Goal: Book appointment/travel/reservation

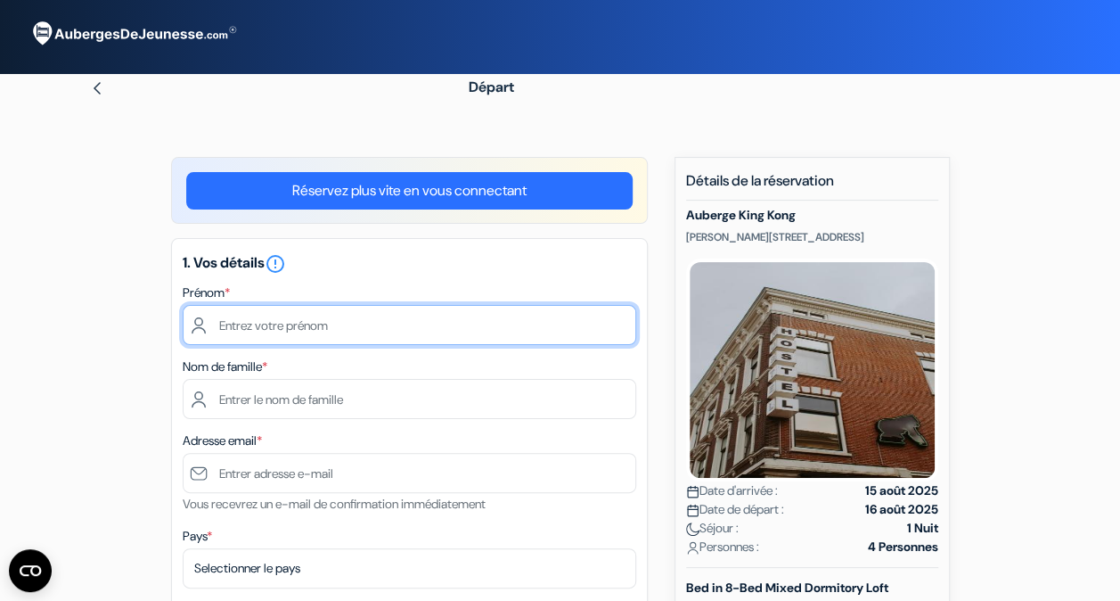
click at [393, 340] on input "text" at bounding box center [410, 325] width 454 height 40
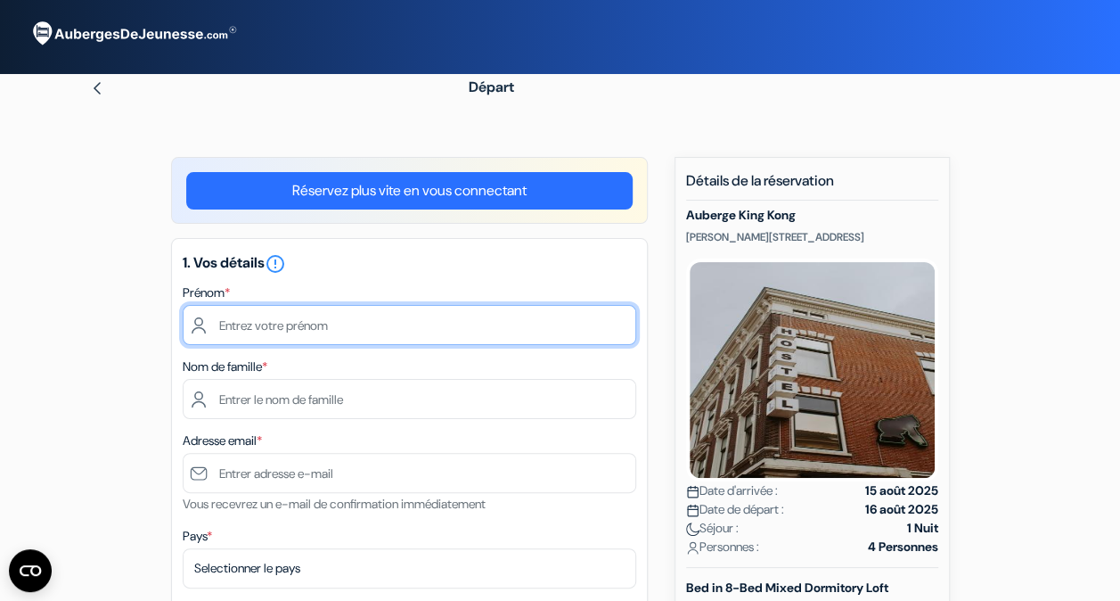
click at [232, 323] on input "text" at bounding box center [410, 325] width 454 height 40
type input "[PERSON_NAME]"
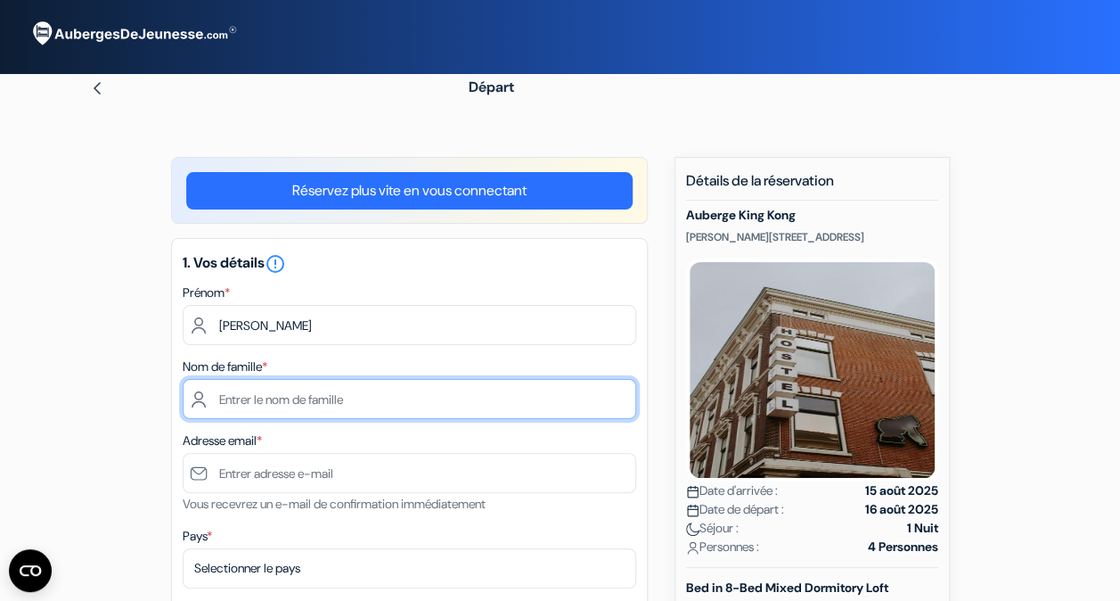
click at [285, 397] on input "text" at bounding box center [410, 399] width 454 height 40
click at [216, 399] on input "Koenig" at bounding box center [410, 399] width 454 height 40
type input "Koenig"
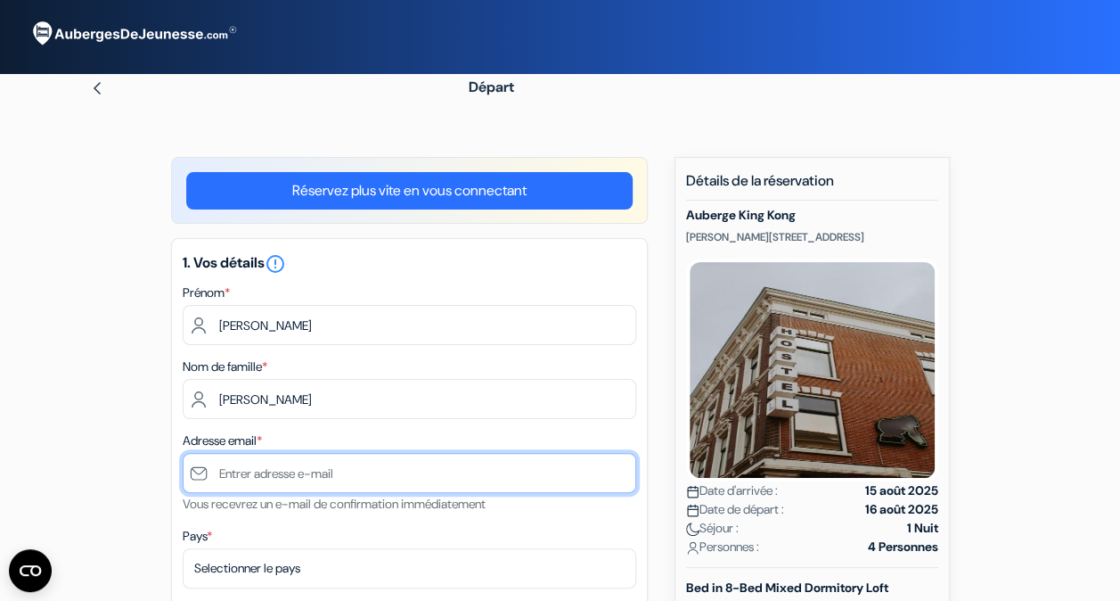
click at [384, 481] on input "text" at bounding box center [410, 473] width 454 height 40
type input "[EMAIL_ADDRESS][DOMAIN_NAME]"
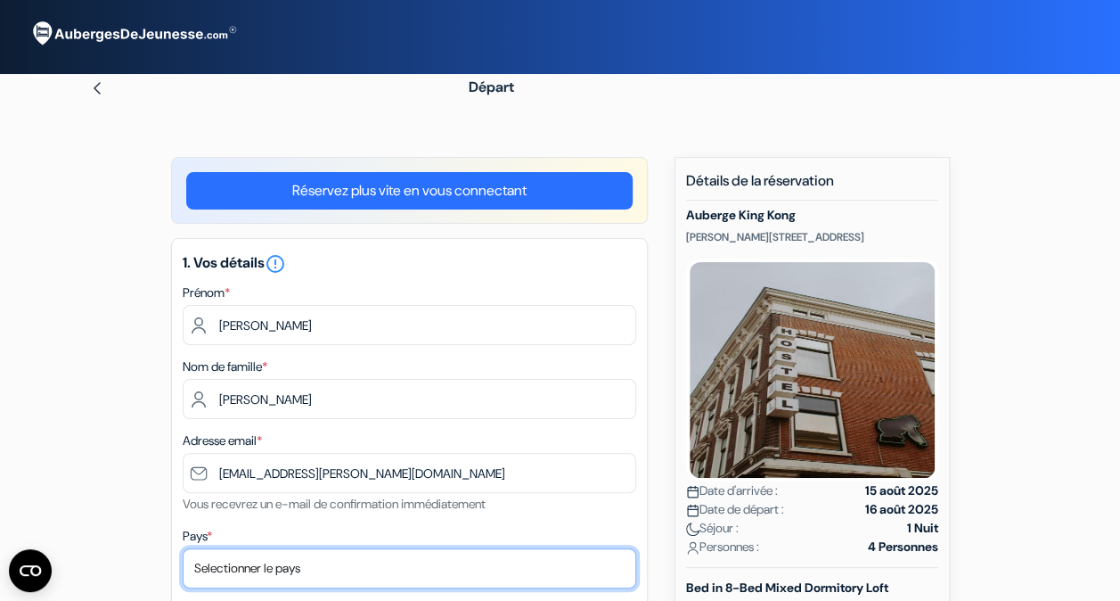
select select "be"
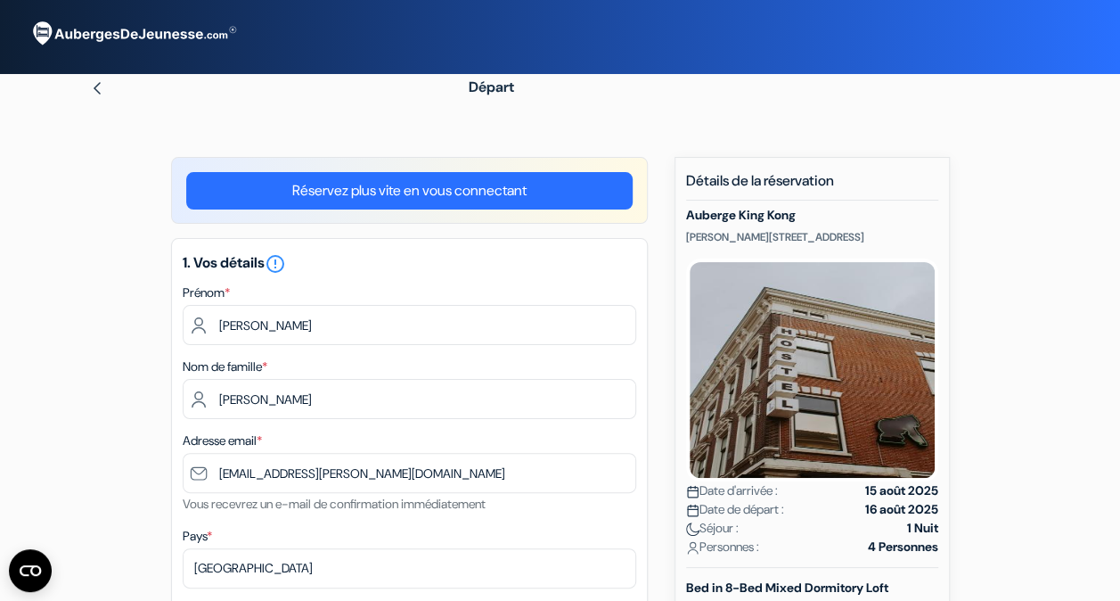
type input "0771030934"
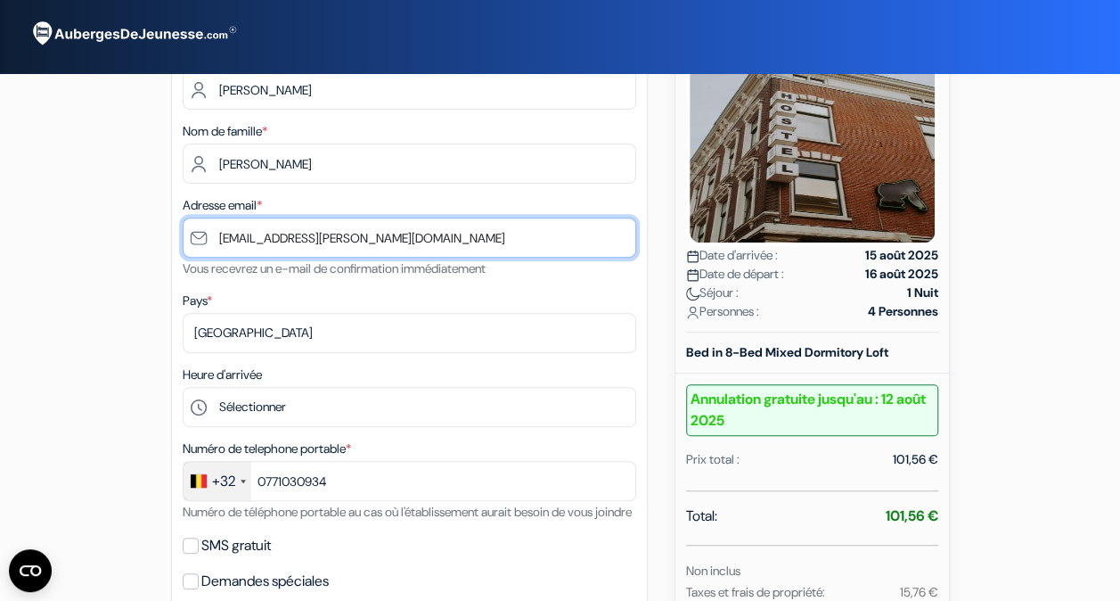
scroll to position [251, 0]
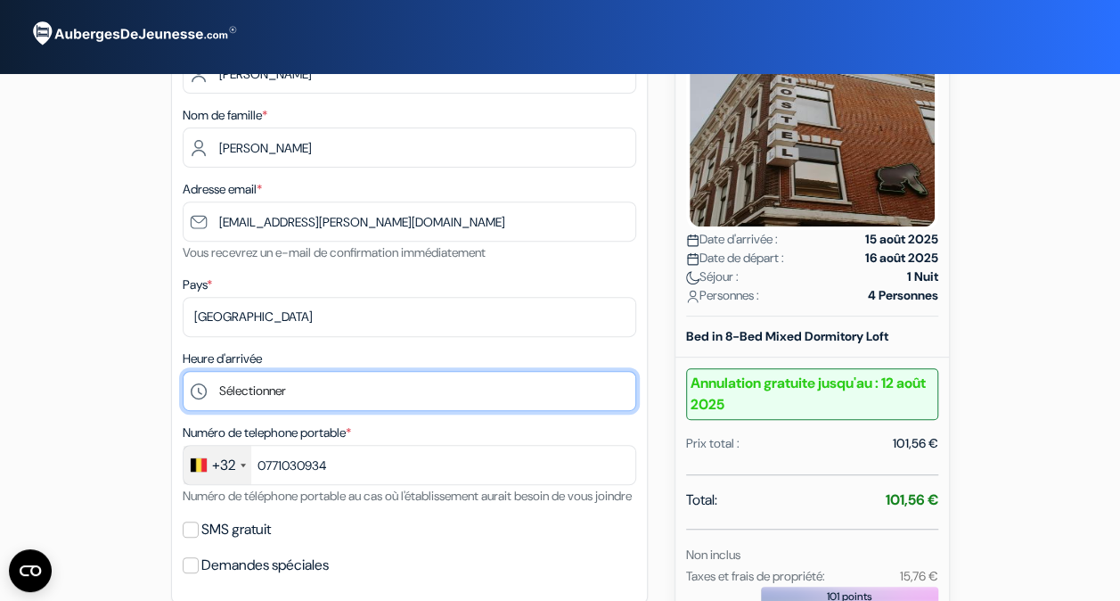
click at [280, 402] on select "Sélectionner 15:00 16:00 17:00 18:00 19:00 20:00 21:00 22:00 23:00" at bounding box center [410, 391] width 454 height 40
click at [183, 372] on select "Sélectionner 15:00 16:00 17:00 18:00 19:00 20:00 21:00 22:00 23:00" at bounding box center [410, 391] width 454 height 40
click at [249, 401] on select "Sélectionner 15:00 16:00 17:00 18:00 19:00 20:00 21:00 22:00 23:00" at bounding box center [410, 391] width 454 height 40
select select "20"
click at [183, 372] on select "Sélectionner 15:00 16:00 17:00 18:00 19:00 20:00 21:00 22:00 23:00" at bounding box center [410, 391] width 454 height 40
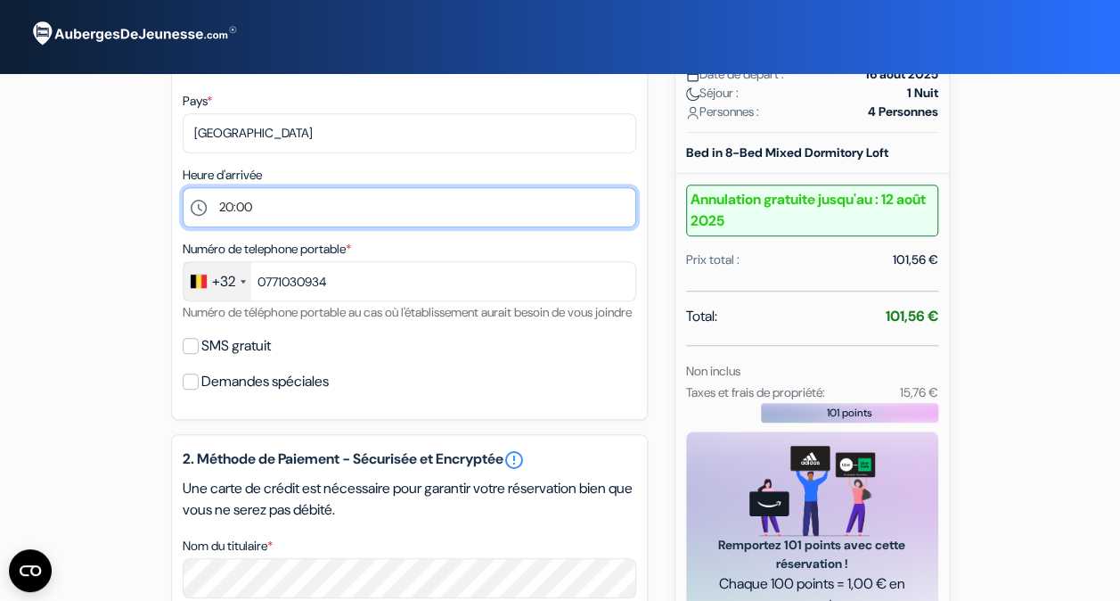
scroll to position [447, 0]
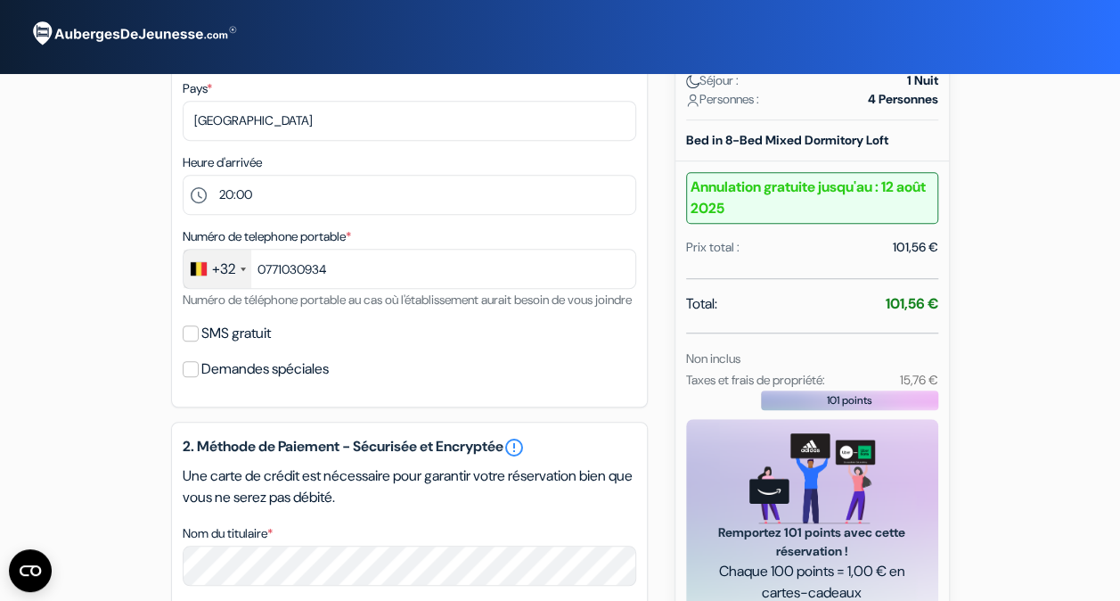
click at [223, 273] on div "+32" at bounding box center [223, 268] width 23 height 21
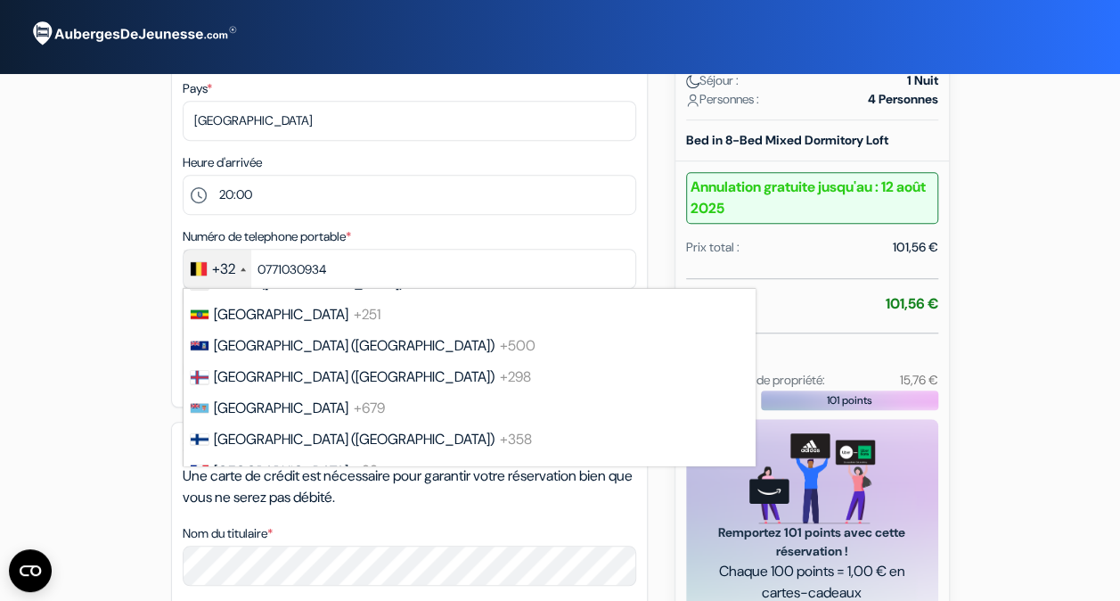
scroll to position [2317, 0]
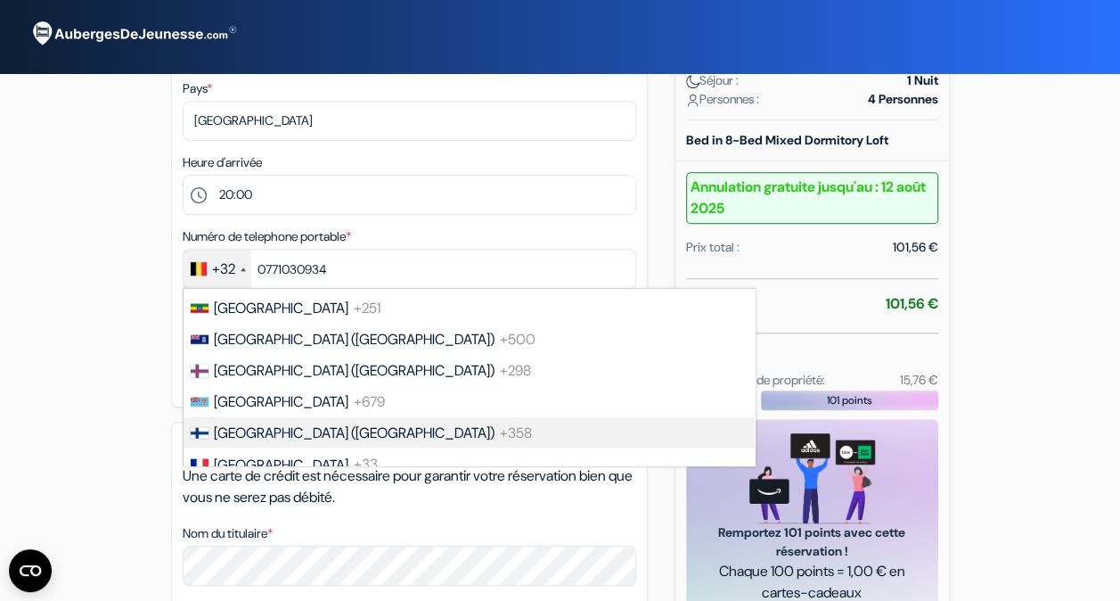
click at [626, 456] on ul "France +33 United Kingdom +44 Germany (Deutschland) +49 Spain (España) +34 Ital…" at bounding box center [469, 377] width 573 height 178
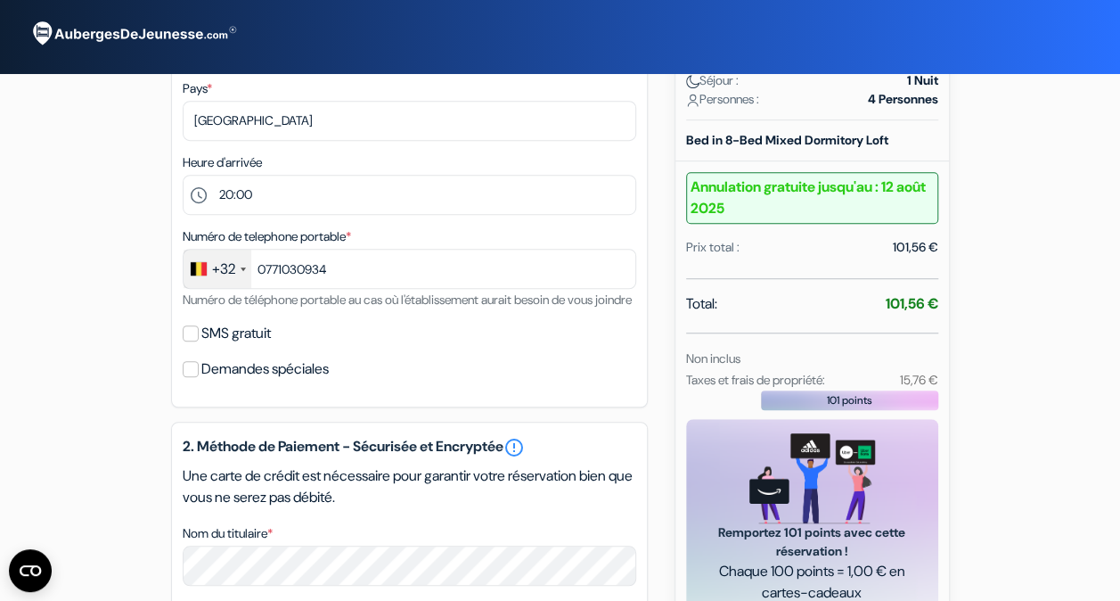
click at [230, 268] on div "+32" at bounding box center [223, 268] width 23 height 21
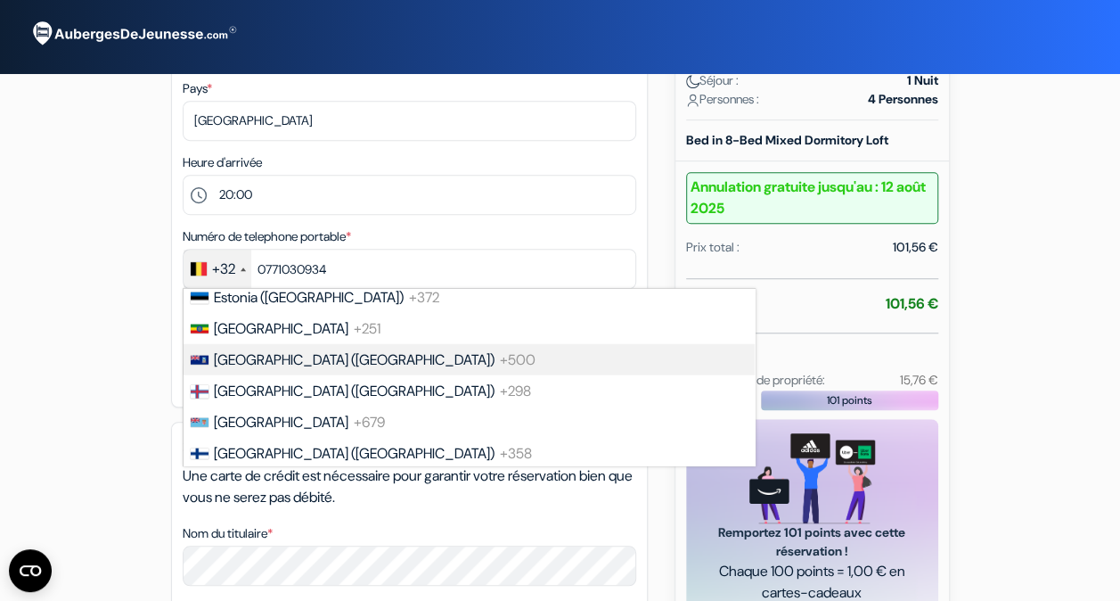
scroll to position [2422, 0]
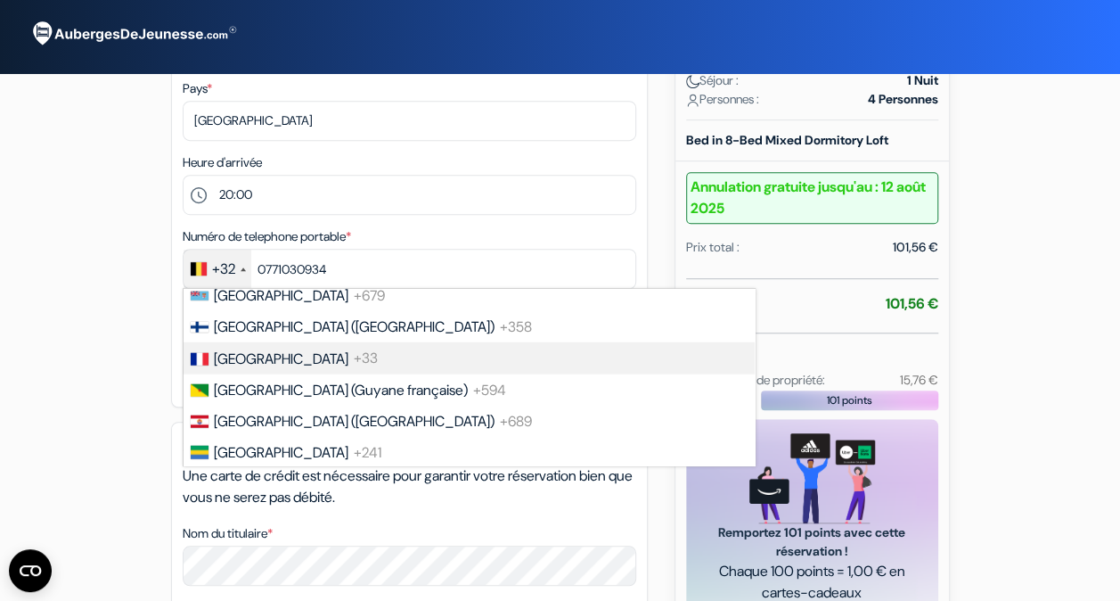
click at [241, 368] on span "[GEOGRAPHIC_DATA]" at bounding box center [281, 358] width 135 height 19
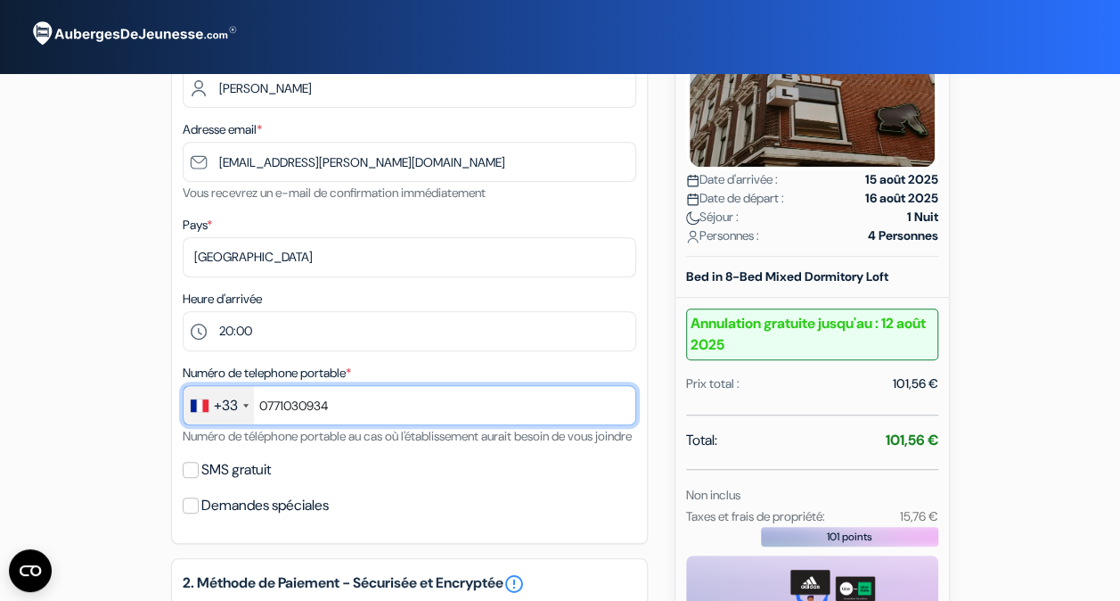
scroll to position [309, 0]
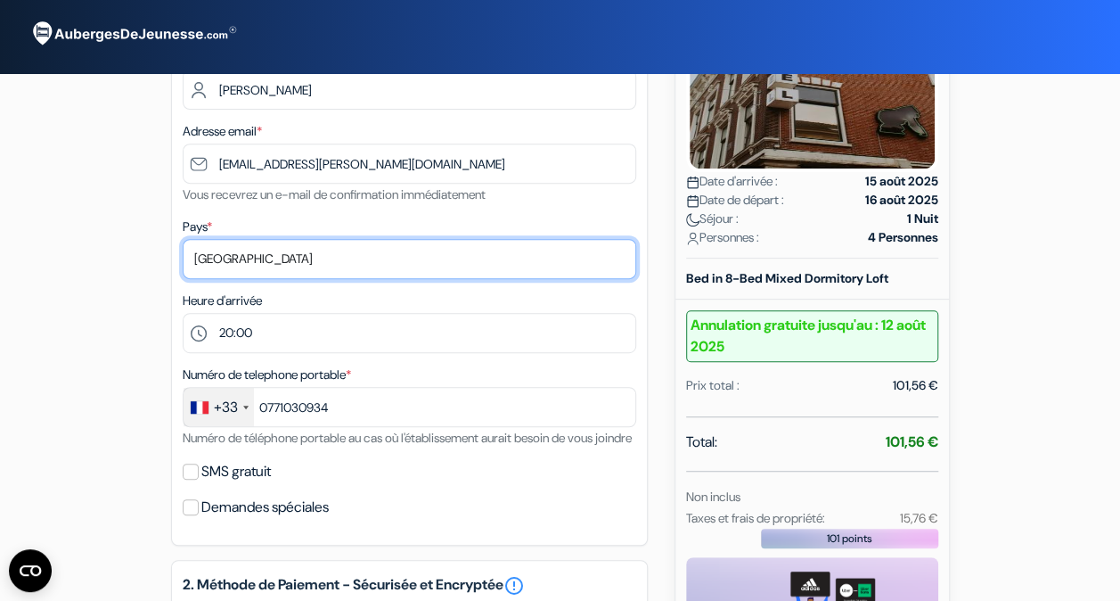
click at [348, 266] on select "Selectionner le pays Abkhazie [GEOGRAPHIC_DATA] [GEOGRAPHIC_DATA] [GEOGRAPHIC_D…" at bounding box center [410, 259] width 454 height 40
select select "fr"
click at [348, 266] on select "Selectionner le pays Abkhazie [GEOGRAPHIC_DATA] [GEOGRAPHIC_DATA] [GEOGRAPHIC_D…" at bounding box center [410, 259] width 454 height 40
click at [183, 241] on select "Selectionner le pays Abkhazie [GEOGRAPHIC_DATA] [GEOGRAPHIC_DATA] [GEOGRAPHIC_D…" at bounding box center [410, 259] width 454 height 40
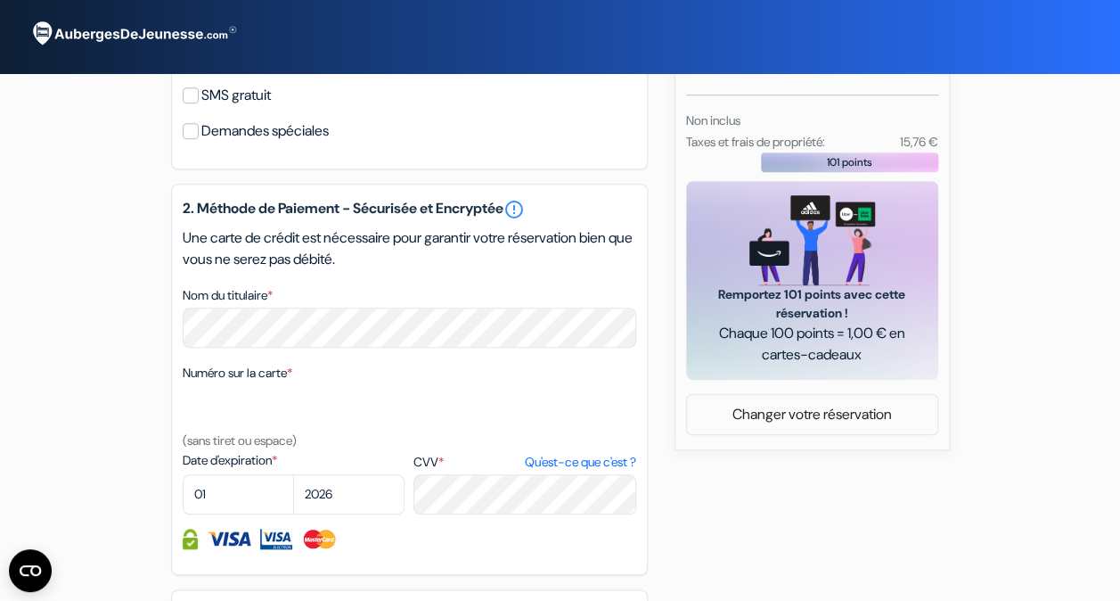
scroll to position [699, 0]
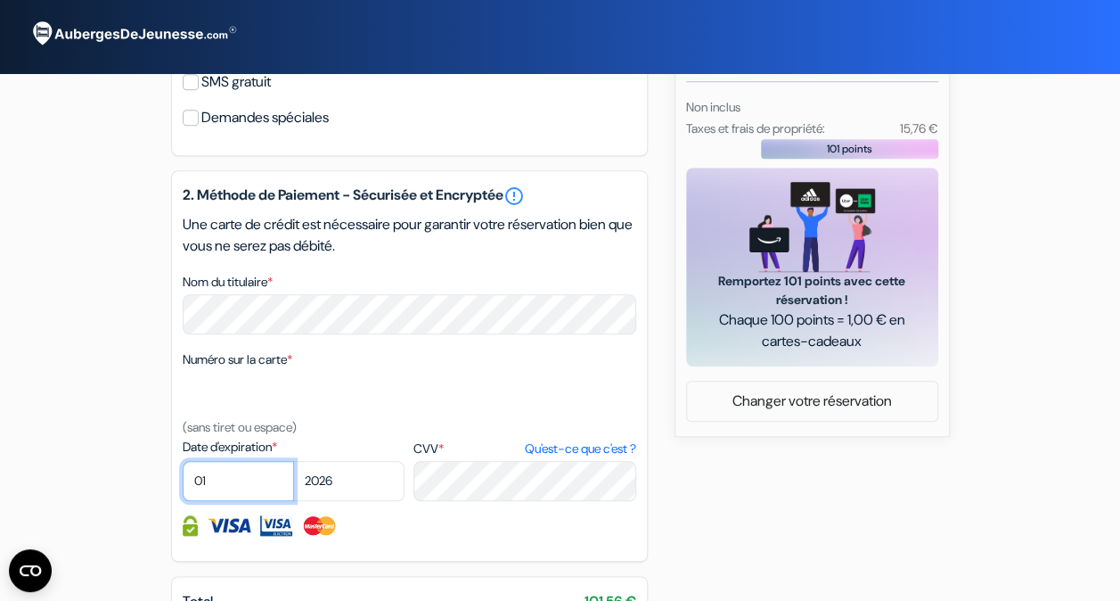
click at [242, 501] on select "01 02 03 04 05 06 07 08 09 10 11 12" at bounding box center [238, 481] width 111 height 40
select select "11"
click at [183, 487] on select "01 02 03 04 05 06 07 08 09 10 11 12" at bounding box center [238, 481] width 111 height 40
click at [335, 501] on select "2025 2026 2027 2028 2029 2030 2031 2032 2033 2034 2035 2036 2037 2038 2039 2040…" at bounding box center [348, 481] width 111 height 40
select select "2027"
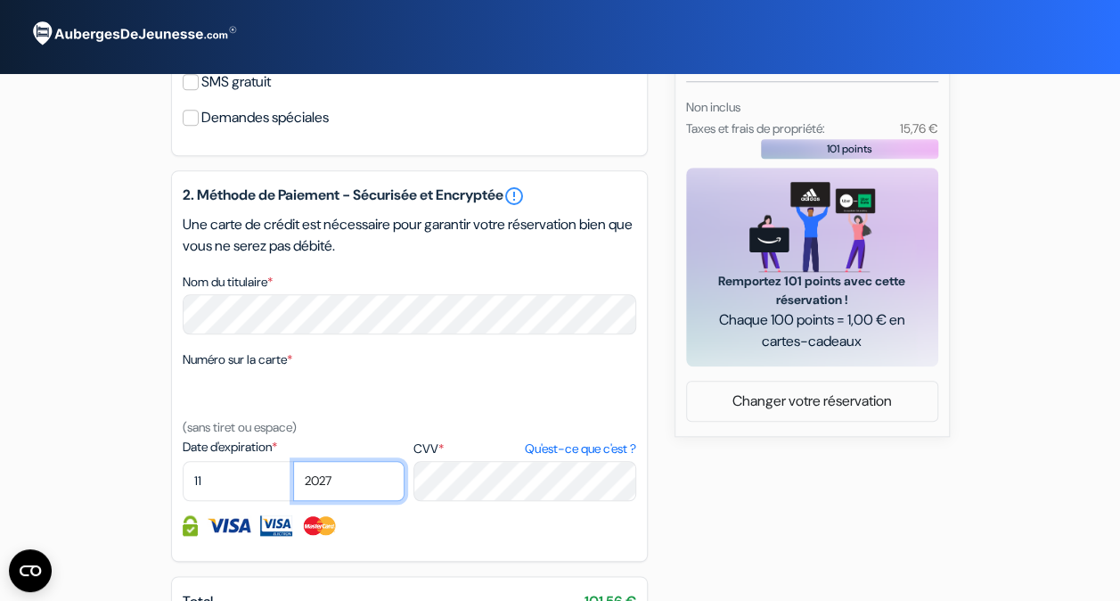
click at [293, 487] on select "2025 2026 2027 2028 2029 2030 2031 2032 2033 2034 2035 2036 2037 2038 2039 2040…" at bounding box center [348, 481] width 111 height 40
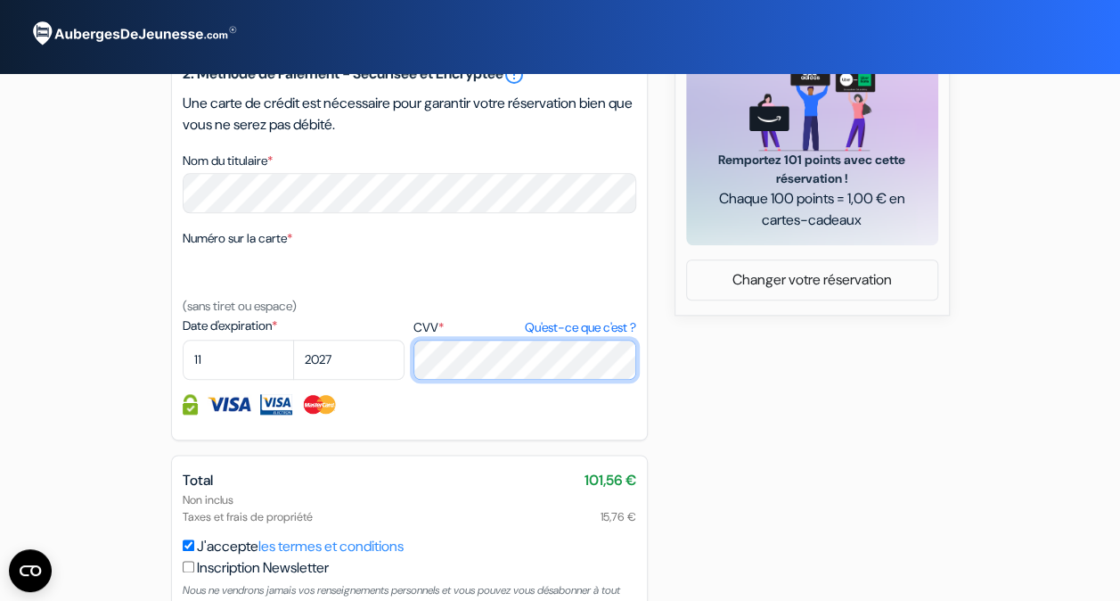
scroll to position [824, 0]
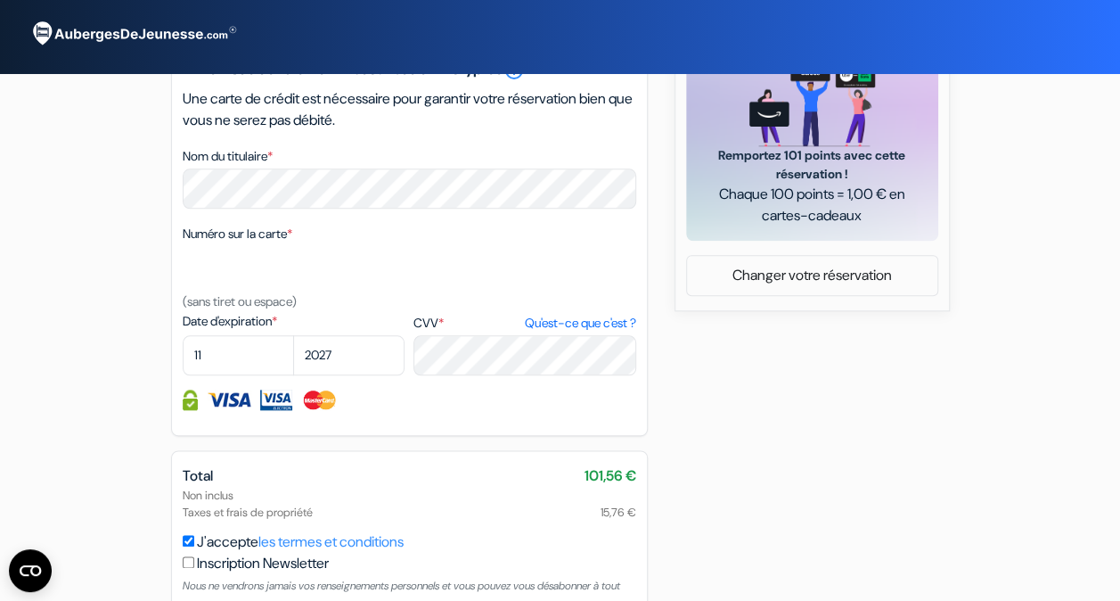
click at [223, 410] on img at bounding box center [229, 399] width 45 height 20
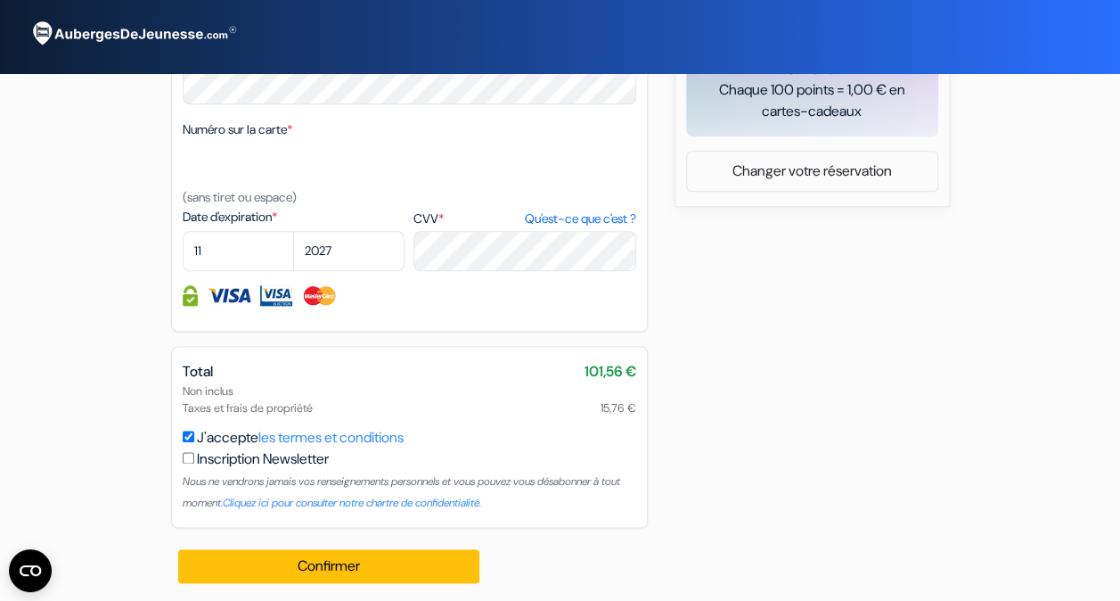
scroll to position [957, 0]
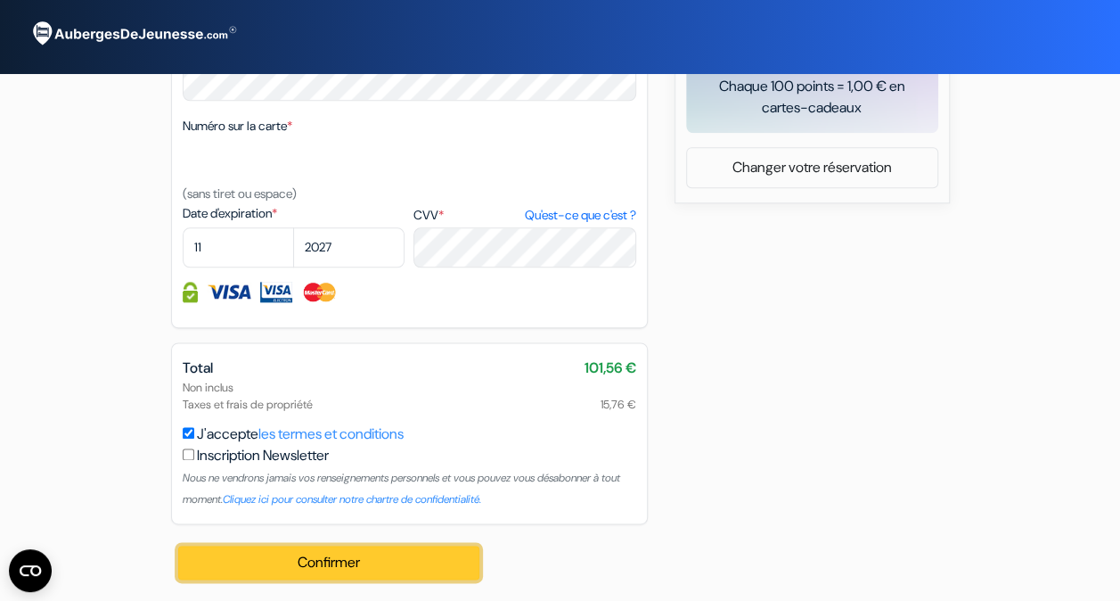
click at [330, 561] on button "Confirmer Loading..." at bounding box center [329, 562] width 302 height 34
click at [339, 563] on button "Confirmer Loading..." at bounding box center [329, 562] width 302 height 34
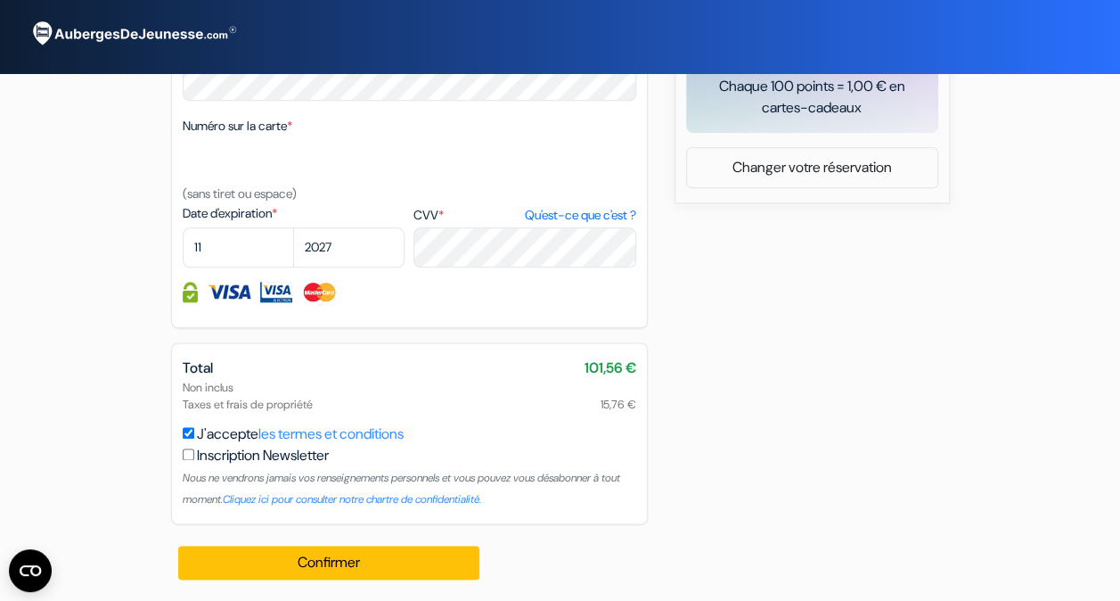
click at [191, 460] on input "checkbox" at bounding box center [189, 454] width 12 height 12
click at [184, 457] on input "checkbox" at bounding box center [189, 454] width 12 height 12
checkbox input "false"
click at [313, 501] on link "Cliquez ici pour consulter notre chartre de confidentialité." at bounding box center [352, 499] width 258 height 14
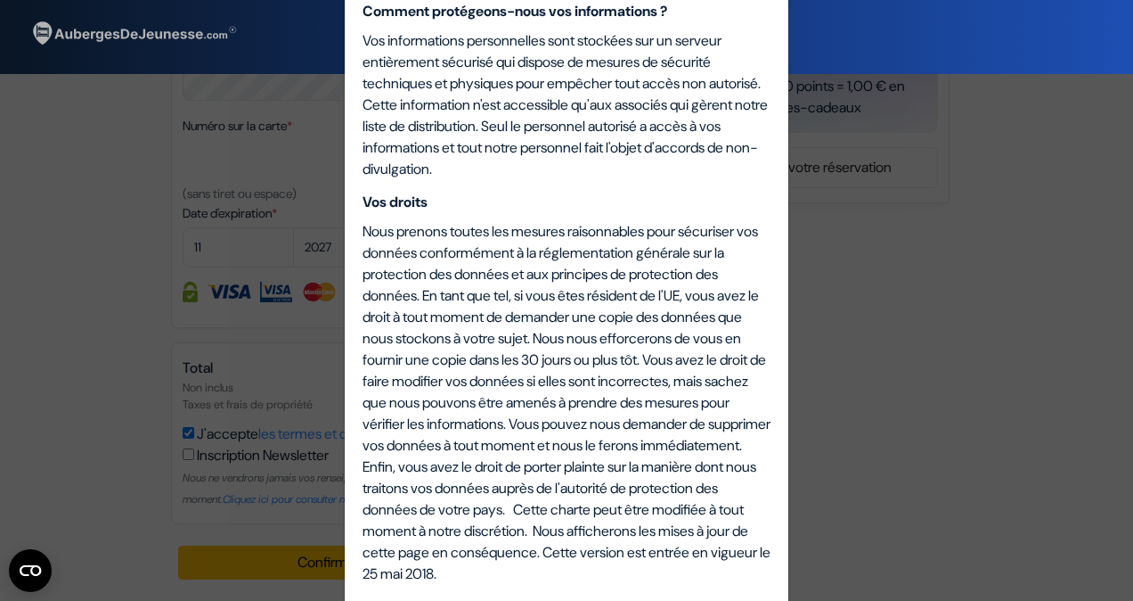
scroll to position [4297, 0]
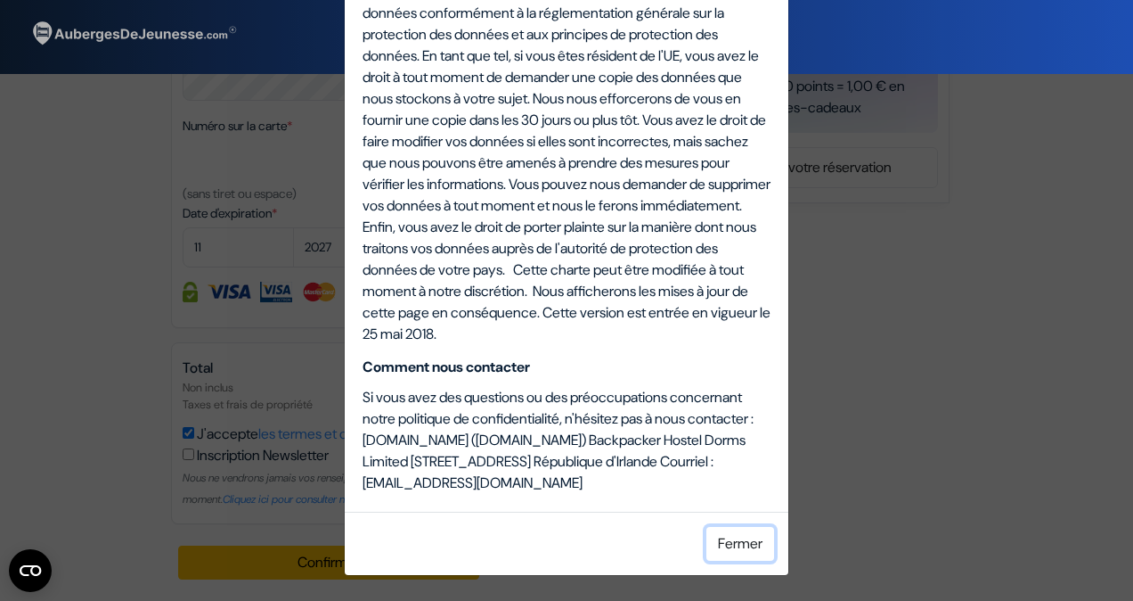
click at [726, 547] on button "Fermer" at bounding box center [741, 544] width 68 height 34
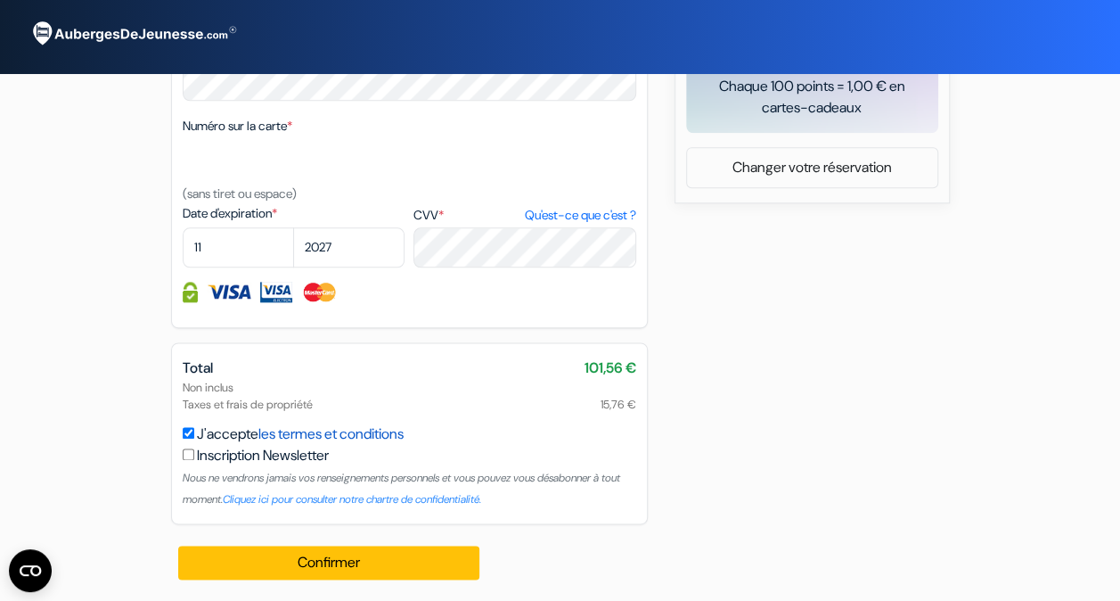
click at [292, 428] on link "les termes et conditions" at bounding box center [330, 433] width 145 height 19
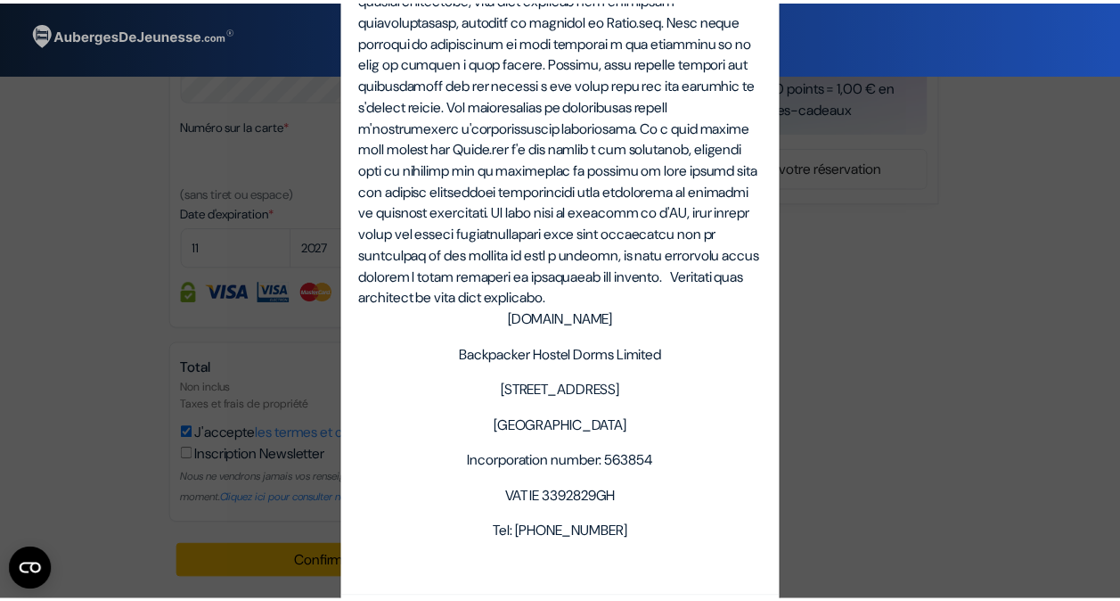
scroll to position [6556, 0]
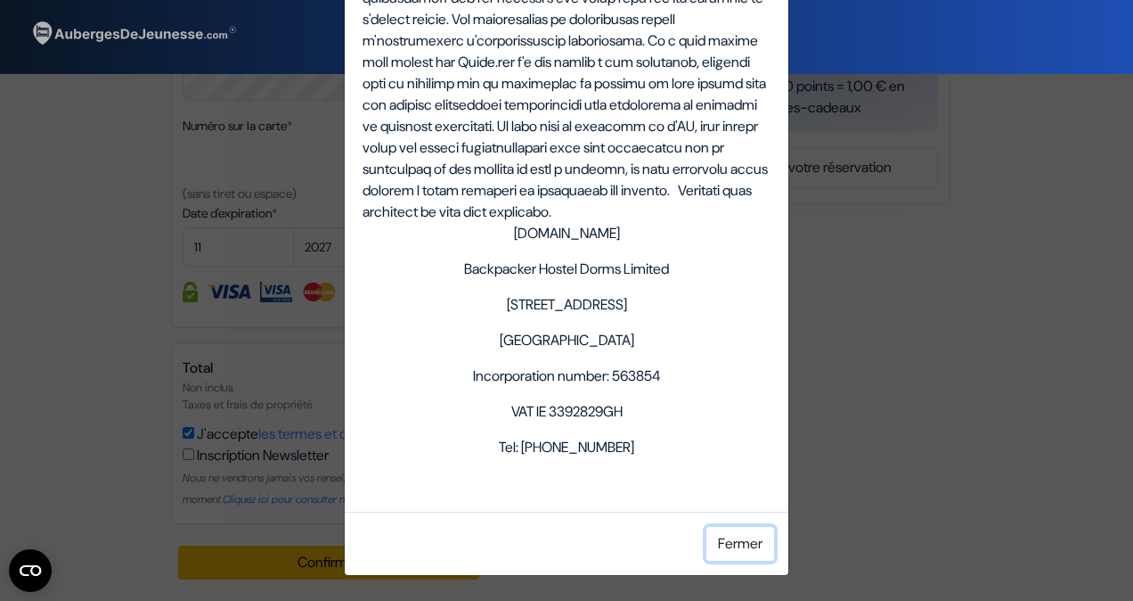
click at [748, 553] on button "Fermer" at bounding box center [741, 544] width 68 height 34
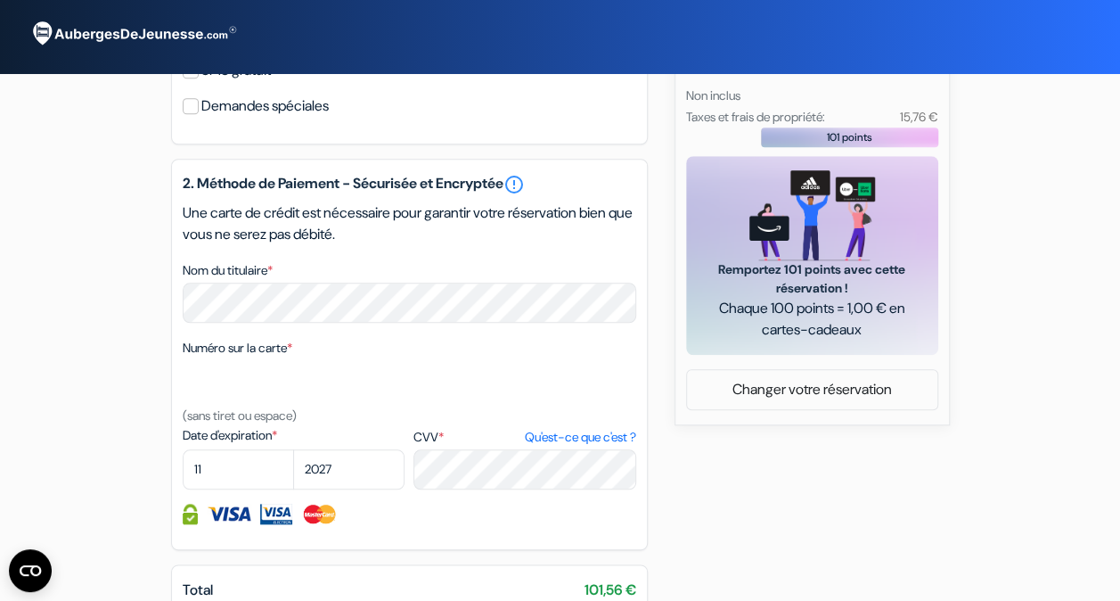
scroll to position [563, 0]
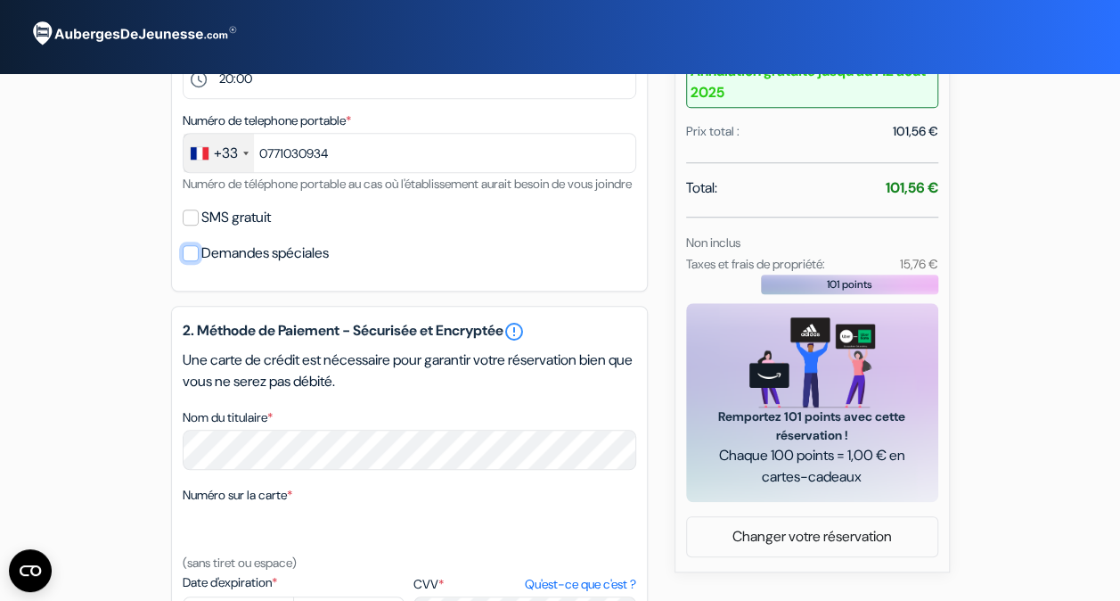
click at [191, 261] on input "Demandes spéciales" at bounding box center [191, 253] width 16 height 16
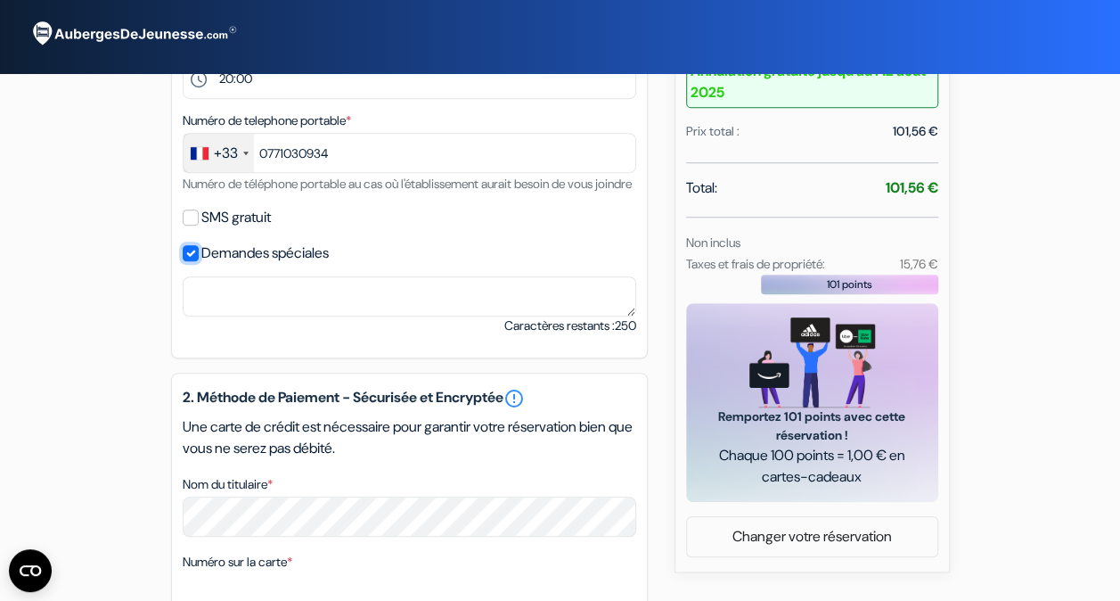
click at [194, 261] on input "Demandes spéciales" at bounding box center [191, 253] width 16 height 16
checkbox input "false"
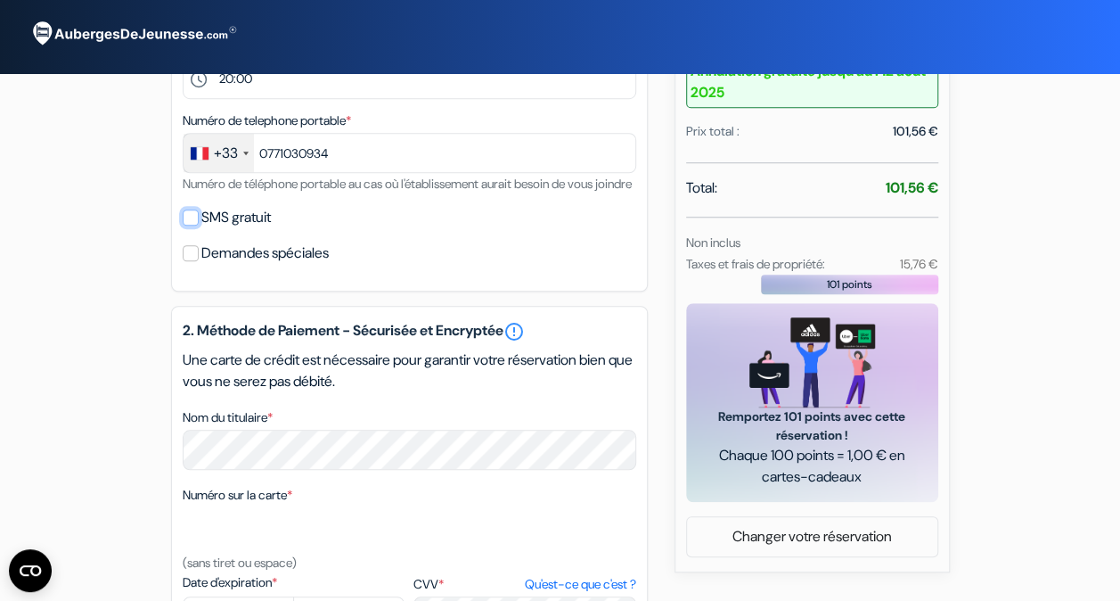
click at [192, 225] on input "SMS gratuit" at bounding box center [191, 217] width 16 height 16
checkbox input "true"
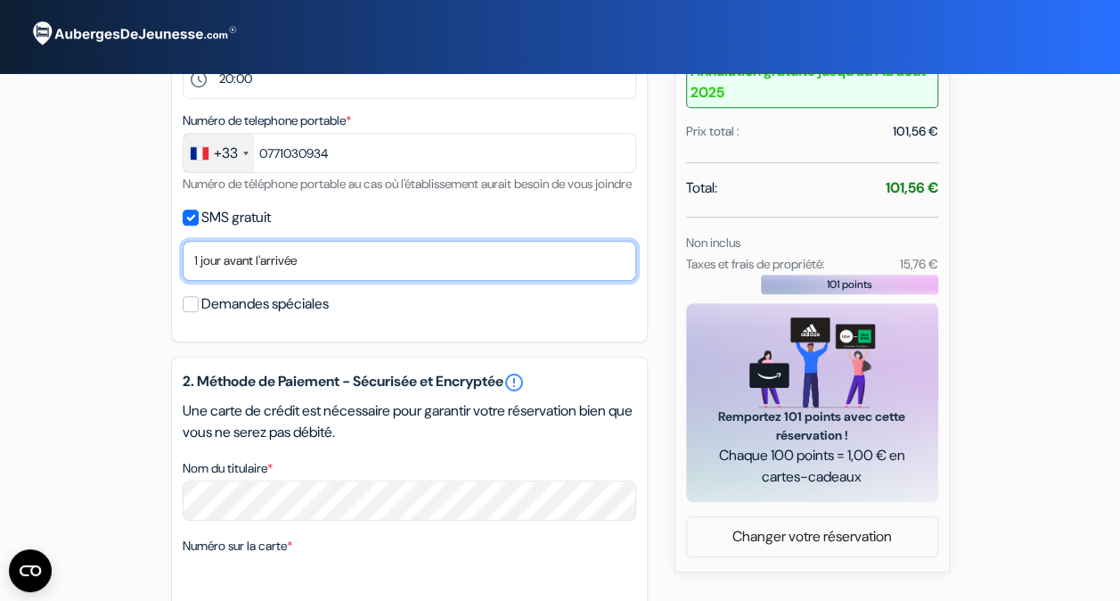
click at [259, 281] on select "Non merci Maintenant Le jour de votre arrivée 1 jour avant l'arrivée 2 jours av…" at bounding box center [410, 261] width 454 height 40
select select "0"
click at [183, 265] on select "Non merci Maintenant Le jour de votre arrivée 1 jour avant l'arrivée 2 jours av…" at bounding box center [410, 261] width 454 height 40
click at [294, 281] on select "Non merci Maintenant Le jour de votre arrivée 1 jour avant l'arrivée 2 jours av…" at bounding box center [410, 261] width 454 height 40
click at [183, 265] on select "Non merci Maintenant Le jour de votre arrivée 1 jour avant l'arrivée 2 jours av…" at bounding box center [410, 261] width 454 height 40
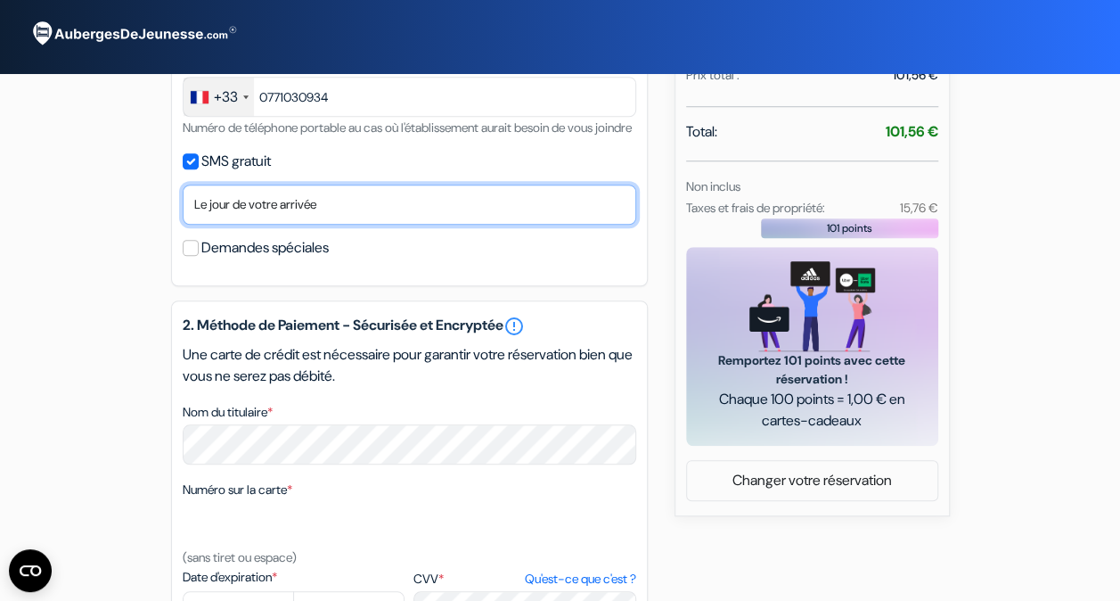
scroll to position [1007, 0]
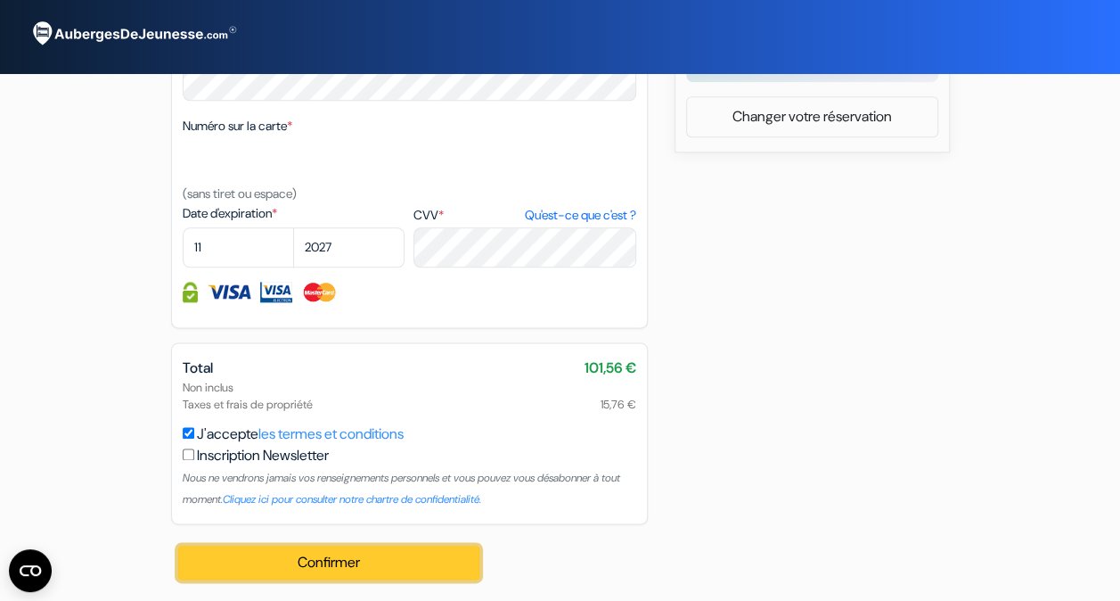
click at [441, 557] on button "Confirmer Loading..." at bounding box center [329, 562] width 302 height 34
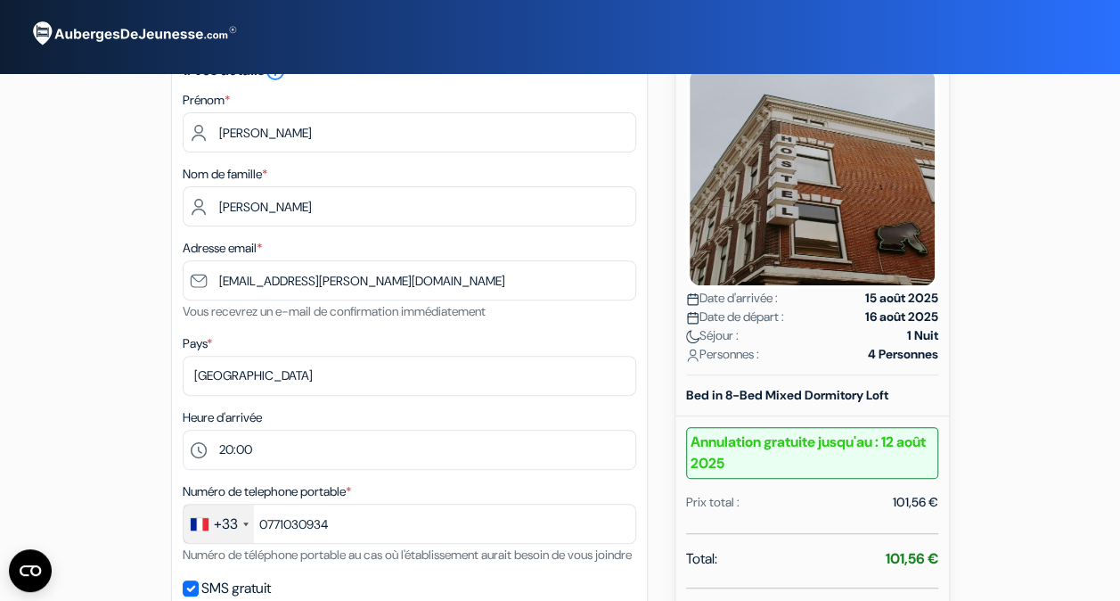
scroll to position [191, 0]
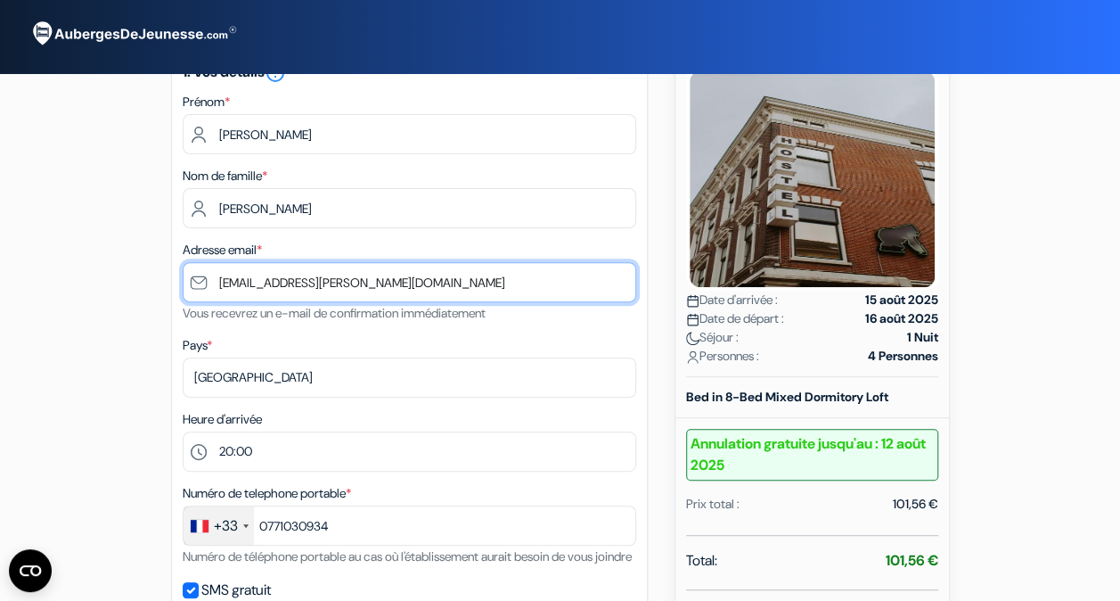
click at [446, 267] on input "[EMAIL_ADDRESS][DOMAIN_NAME]" at bounding box center [410, 282] width 454 height 40
type input "[EMAIL_ADDRESS][DOMAIN_NAME]"
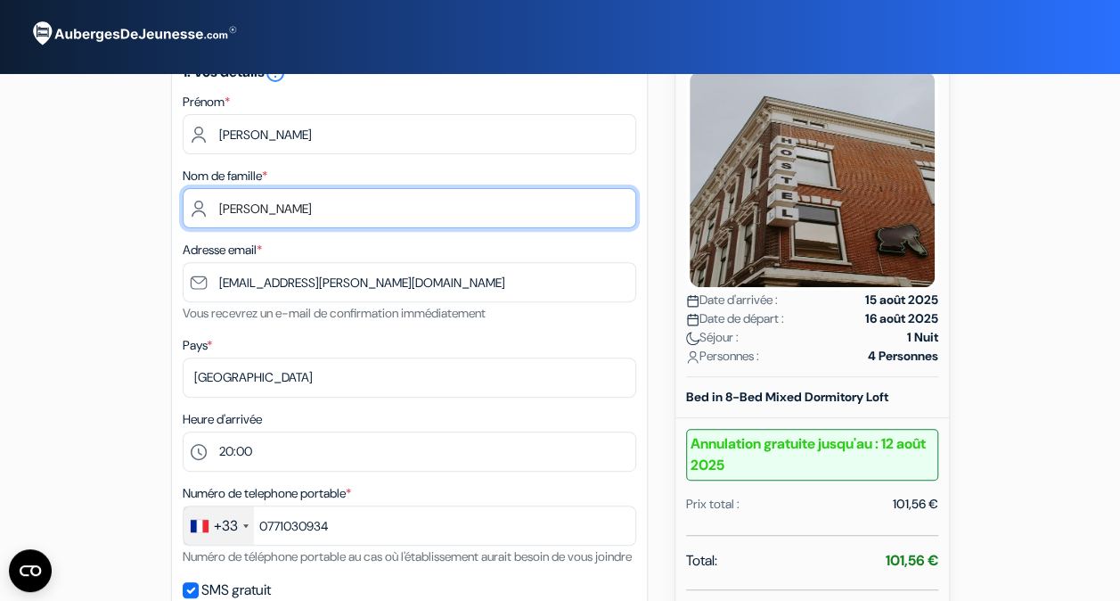
click at [419, 204] on input "Koenig" at bounding box center [410, 208] width 454 height 40
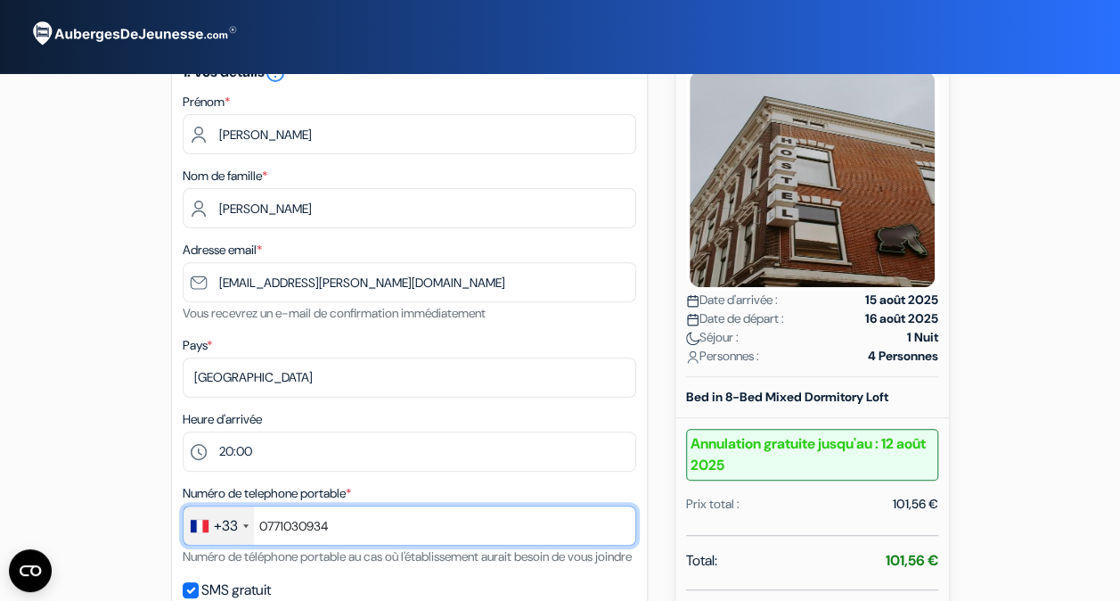
click at [361, 533] on input "0771030934" at bounding box center [410, 525] width 454 height 40
click at [273, 528] on input "0771030934" at bounding box center [410, 525] width 454 height 40
type input "771030934"
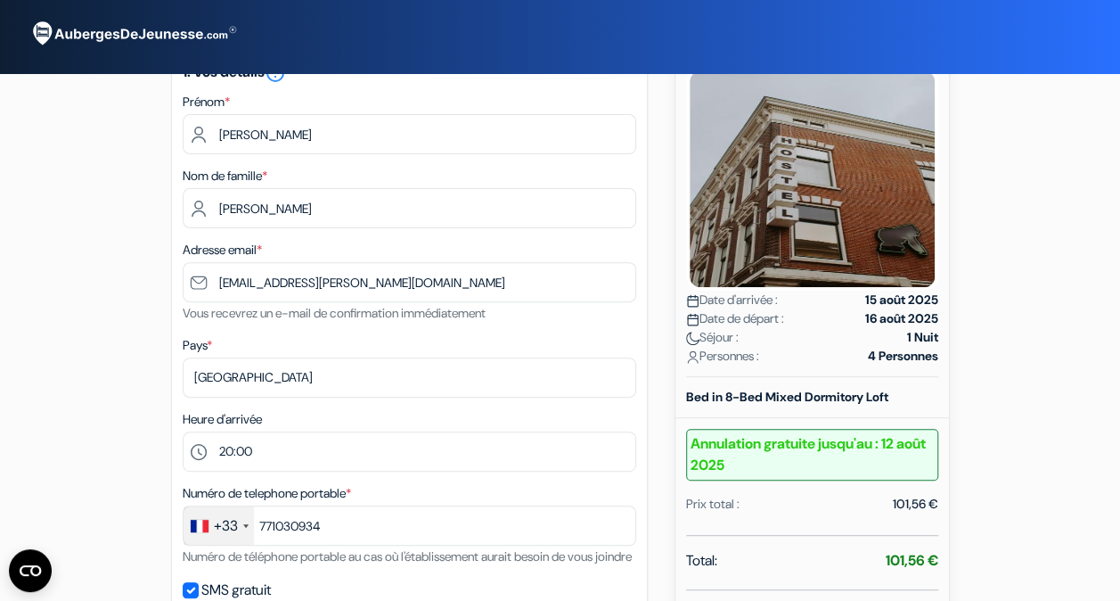
click at [401, 474] on div "1. Vos détails error_outline Prénom * Valentin Nom de famille * Koenig Adresse …" at bounding box center [409, 380] width 477 height 667
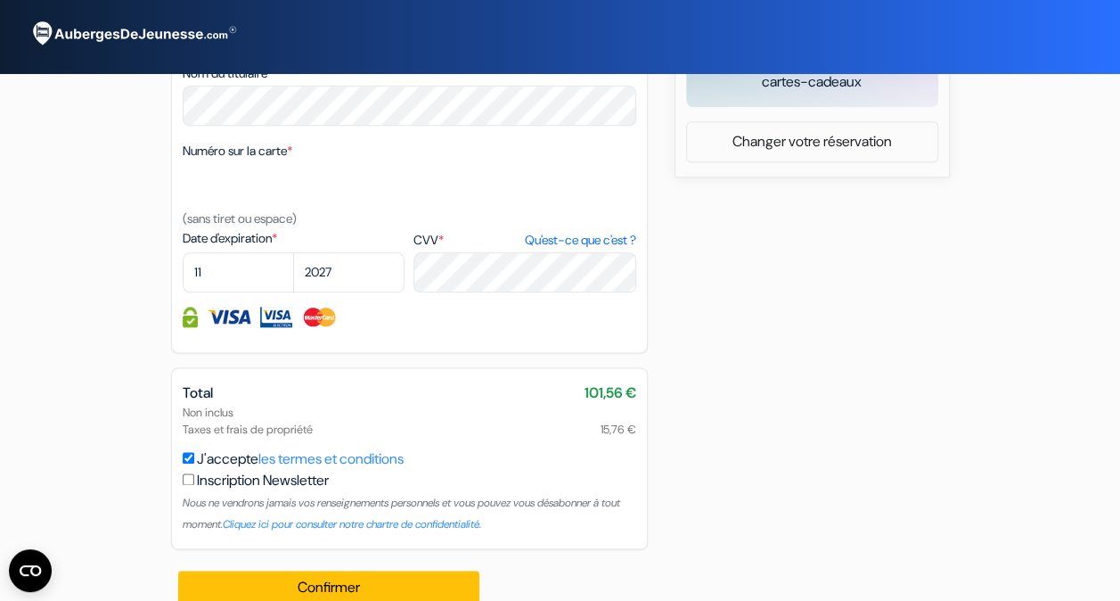
scroll to position [1007, 0]
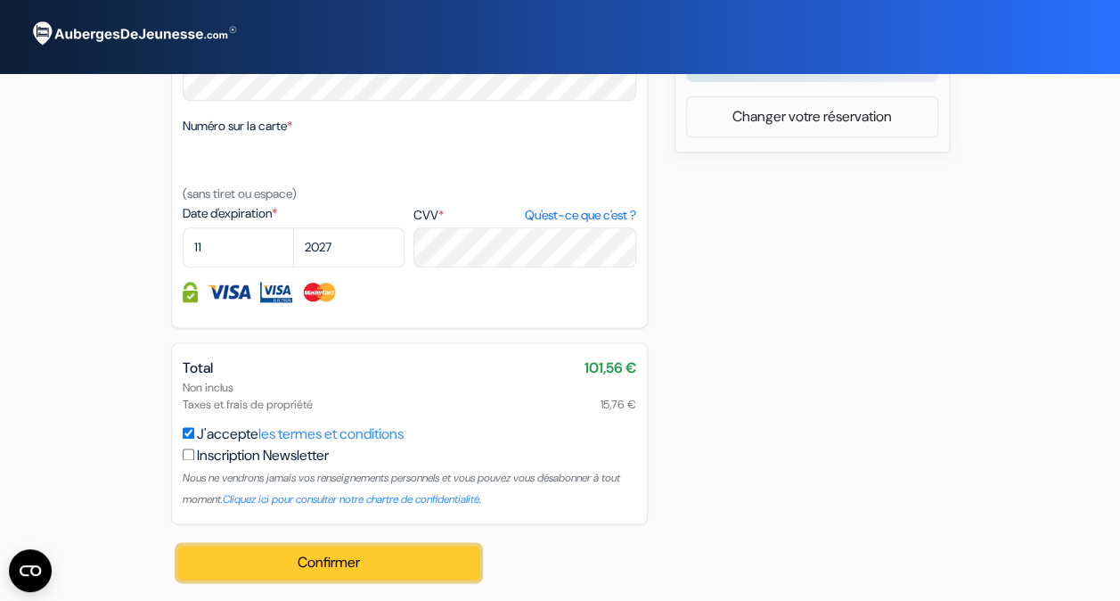
click at [372, 562] on button "Confirmer Loading..." at bounding box center [329, 562] width 302 height 34
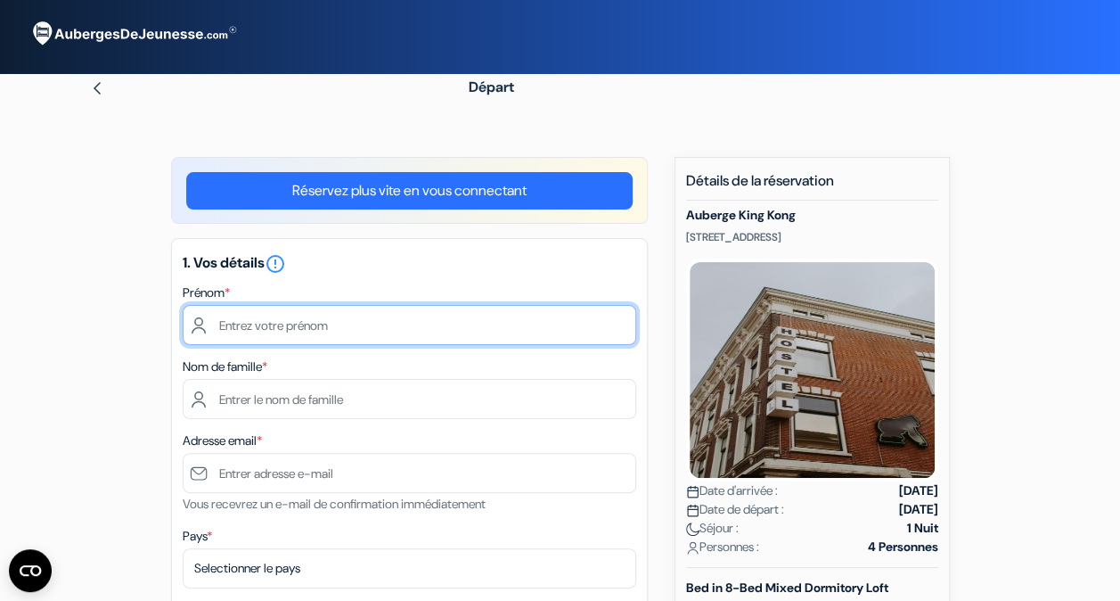
click at [368, 340] on input "text" at bounding box center [410, 325] width 454 height 40
type input "[PERSON_NAME]"
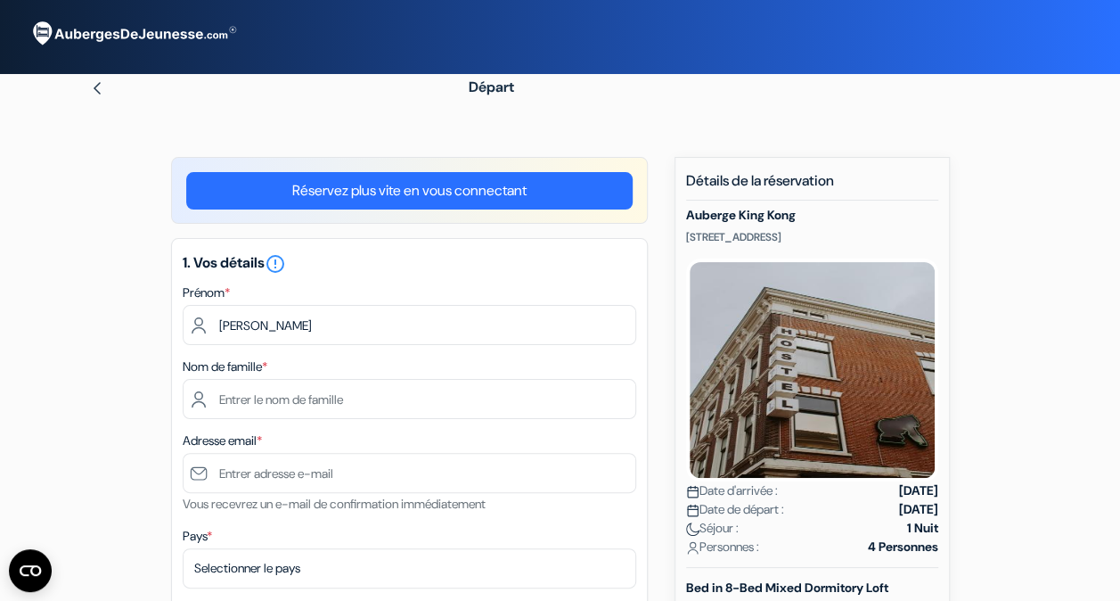
type input "[EMAIL_ADDRESS][PERSON_NAME][DOMAIN_NAME]"
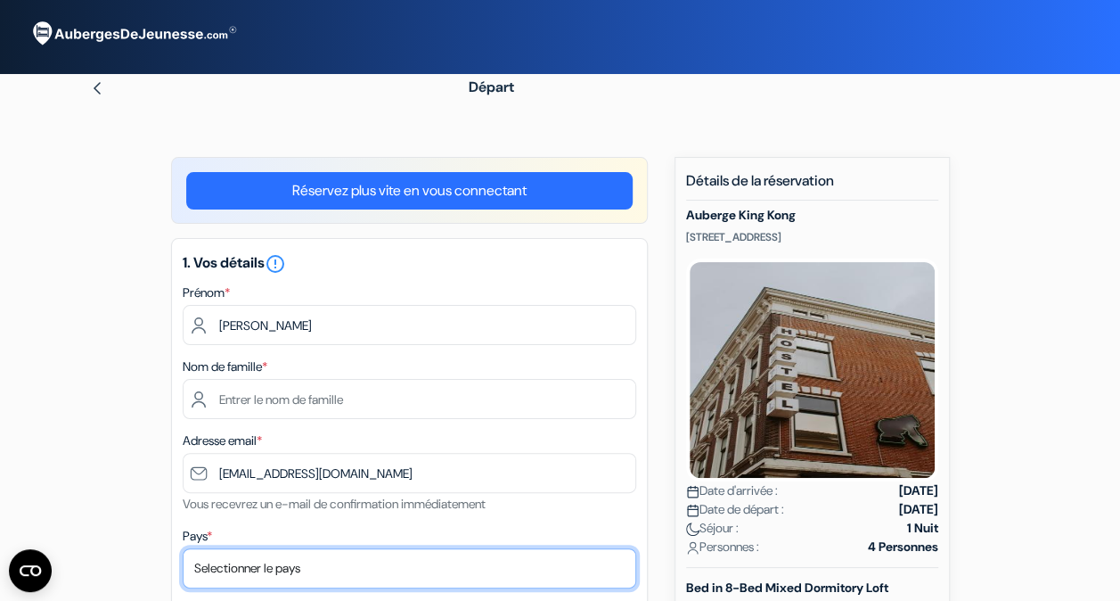
select select "fr"
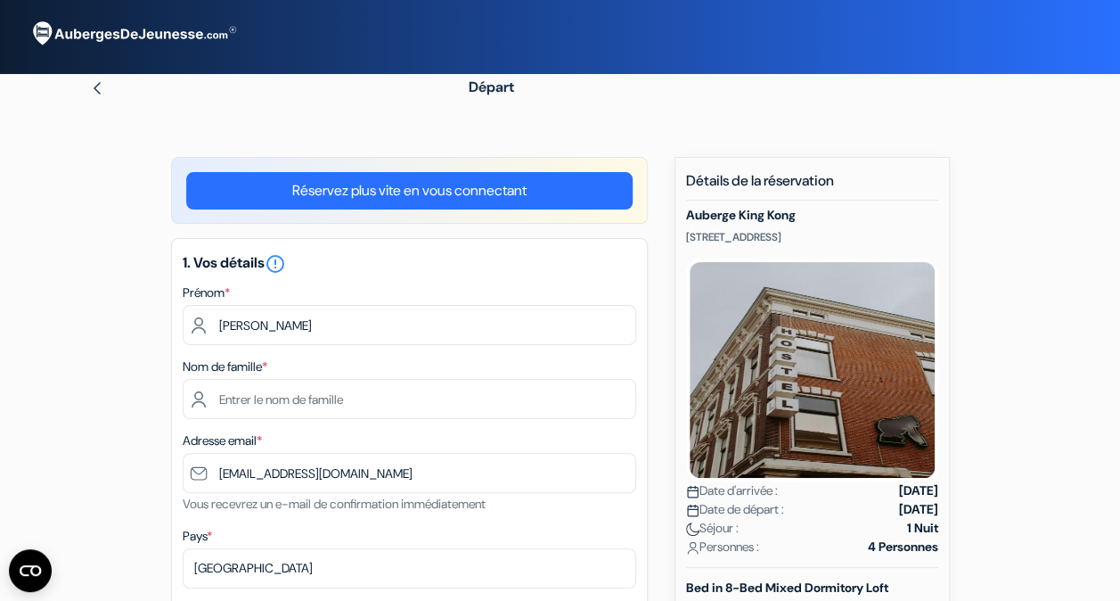
type input "0771030934"
select select "11"
select select "2027"
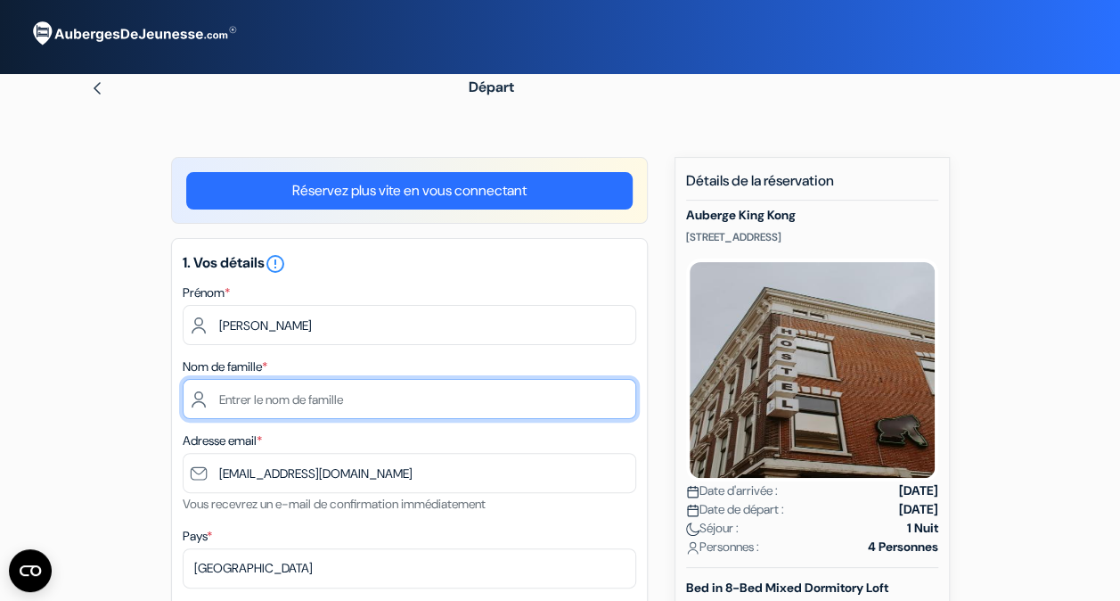
click at [331, 404] on input "text" at bounding box center [410, 399] width 454 height 40
type input "Koenig"
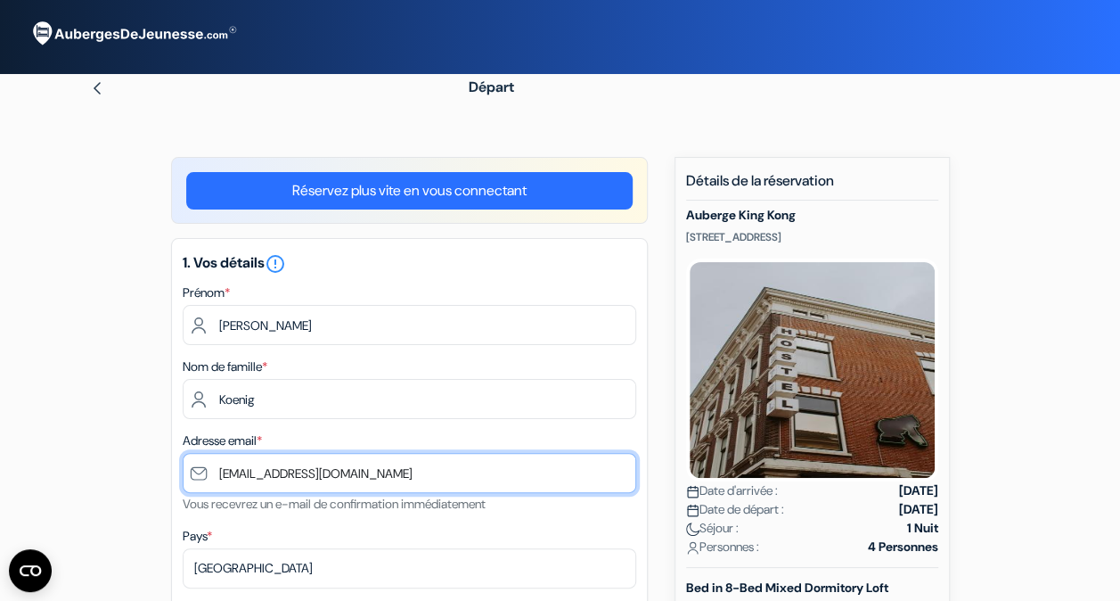
click at [397, 473] on input "[EMAIL_ADDRESS][DOMAIN_NAME]" at bounding box center [410, 473] width 454 height 40
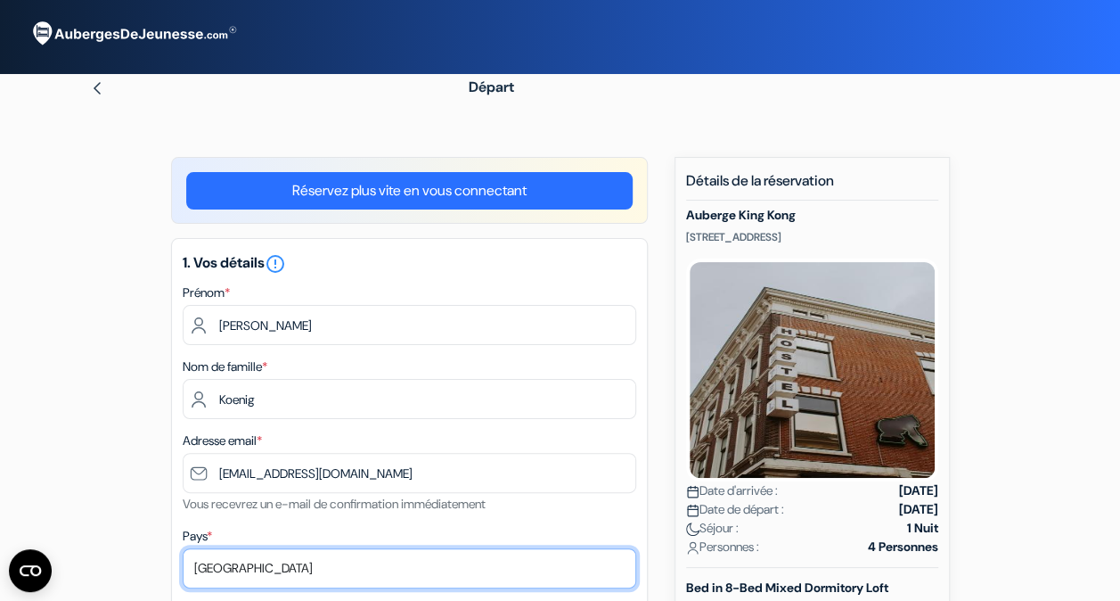
click at [323, 577] on select "Selectionner le pays Abkhazie [GEOGRAPHIC_DATA] [GEOGRAPHIC_DATA] [GEOGRAPHIC_D…" at bounding box center [410, 568] width 454 height 40
click at [183, 550] on select "Selectionner le pays Abkhazie [GEOGRAPHIC_DATA] [GEOGRAPHIC_DATA] [GEOGRAPHIC_D…" at bounding box center [410, 568] width 454 height 40
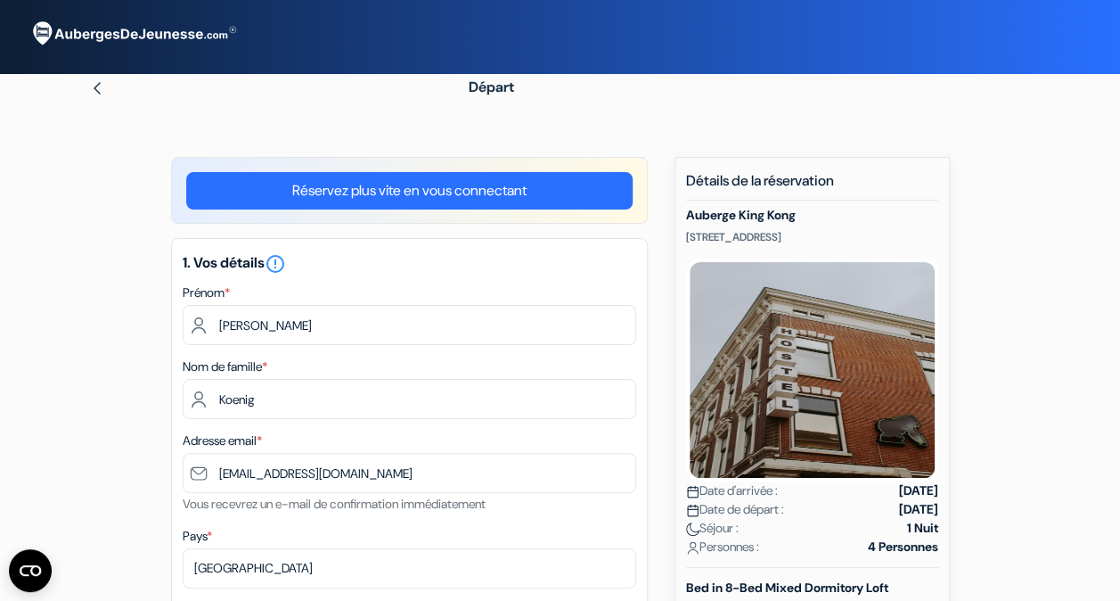
click at [273, 263] on h5 "1. Vos détails error_outline" at bounding box center [410, 263] width 454 height 21
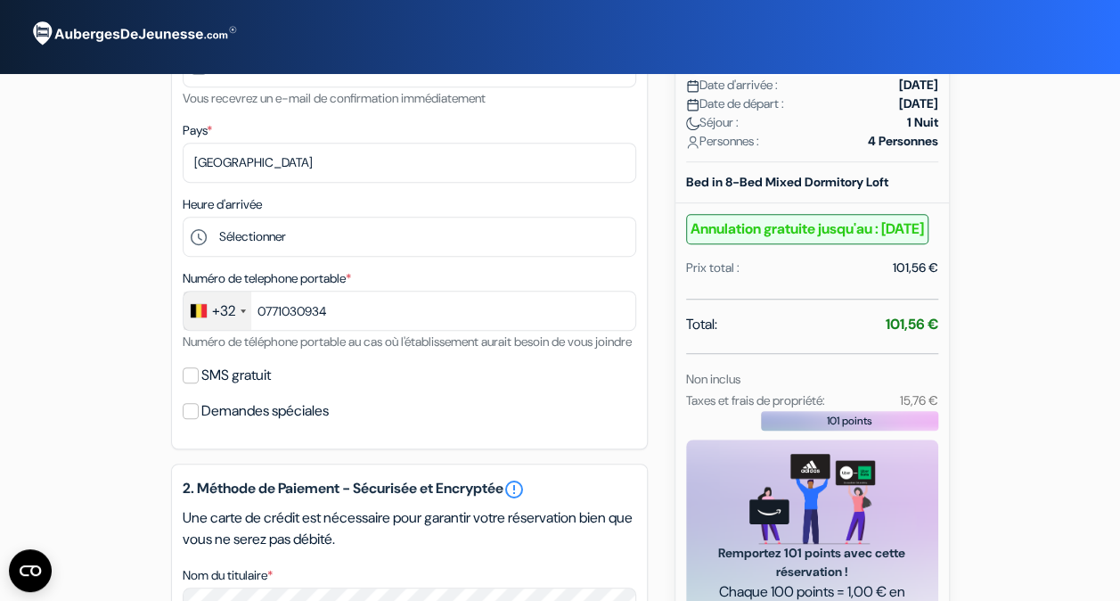
scroll to position [407, 0]
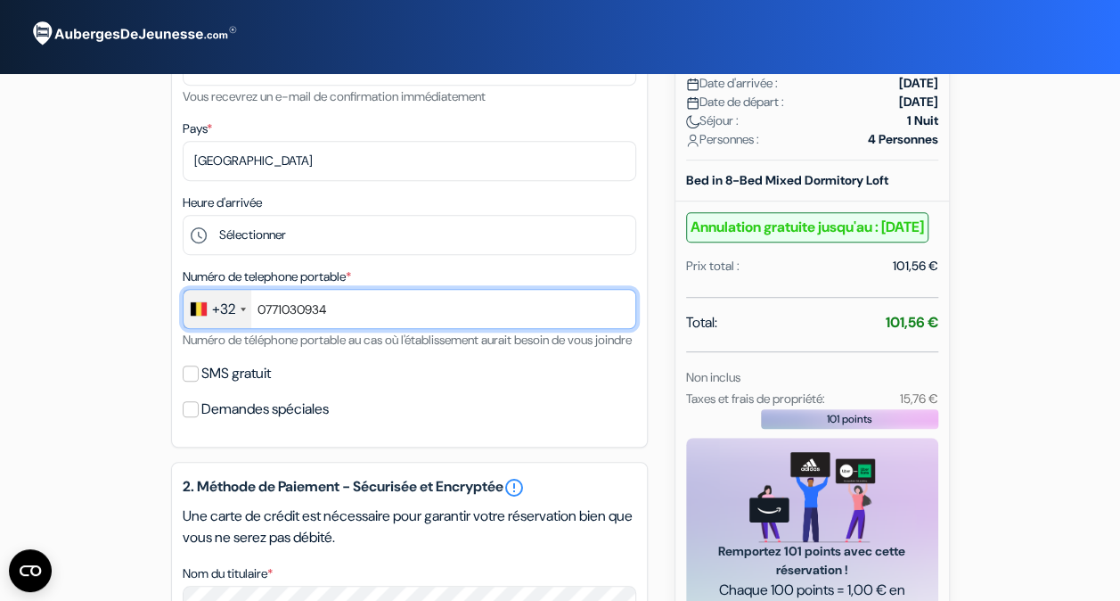
click at [264, 307] on input "0771030934" at bounding box center [410, 309] width 454 height 40
click at [266, 318] on input "0771030934" at bounding box center [410, 309] width 454 height 40
type input "771030934"
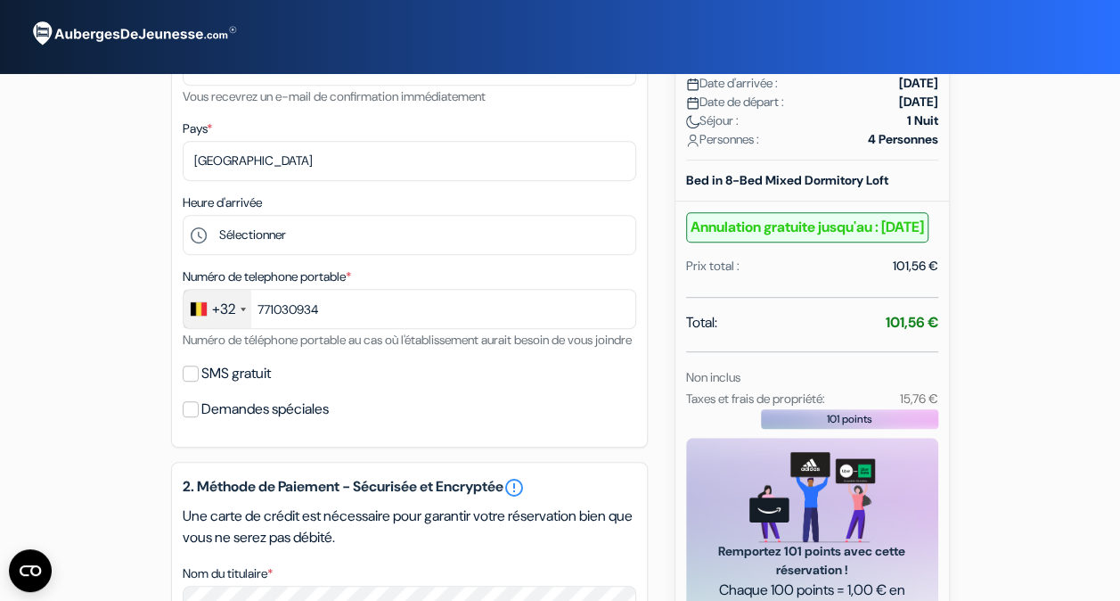
click at [223, 315] on div "+32" at bounding box center [223, 308] width 23 height 21
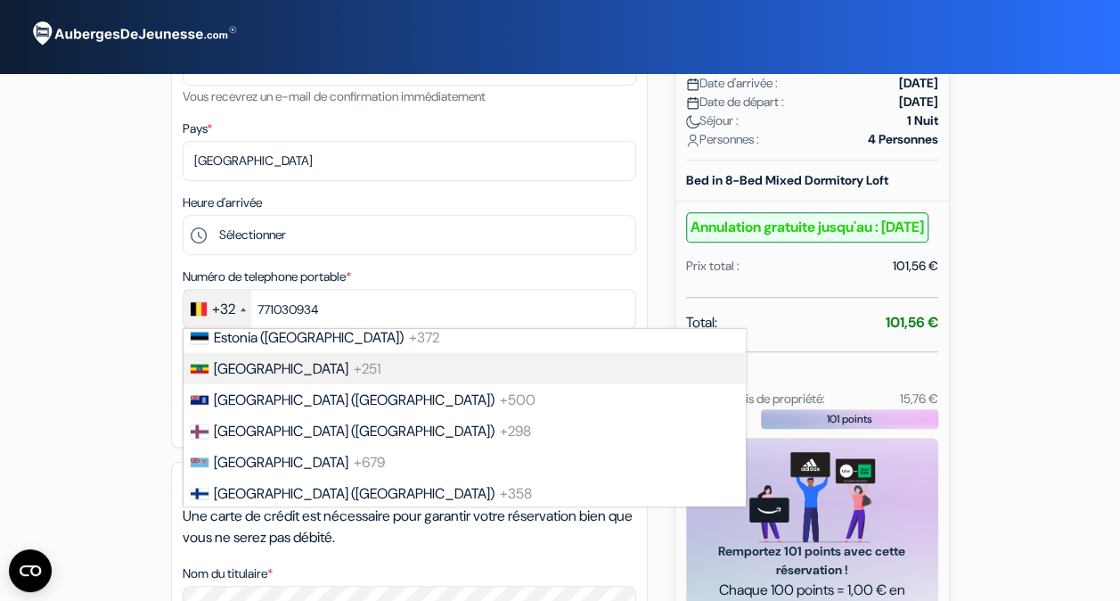
scroll to position [2422, 0]
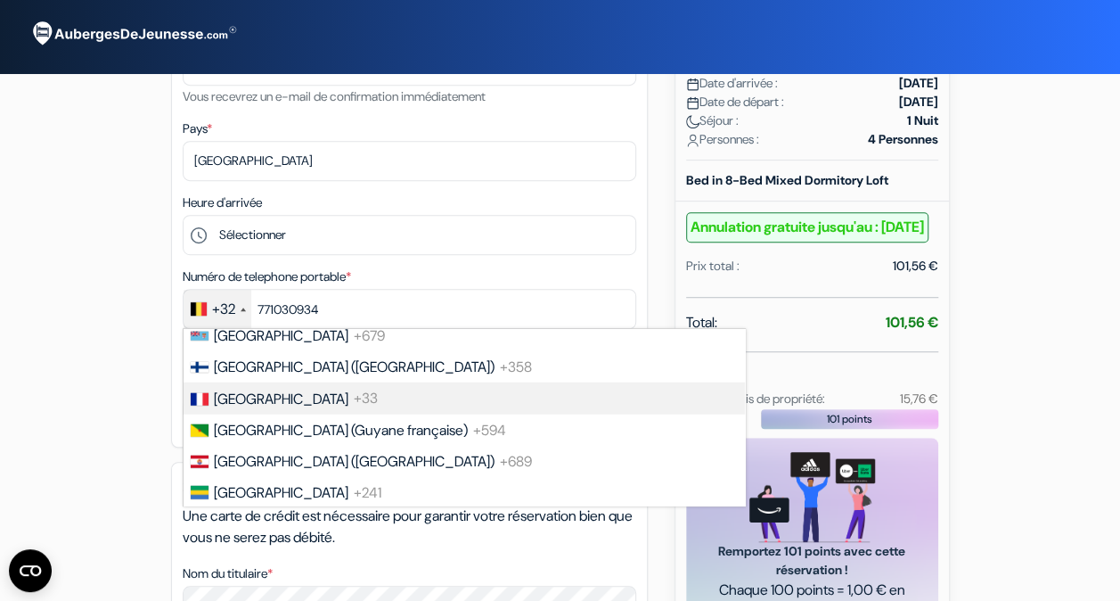
click at [230, 408] on span "[GEOGRAPHIC_DATA]" at bounding box center [281, 398] width 135 height 19
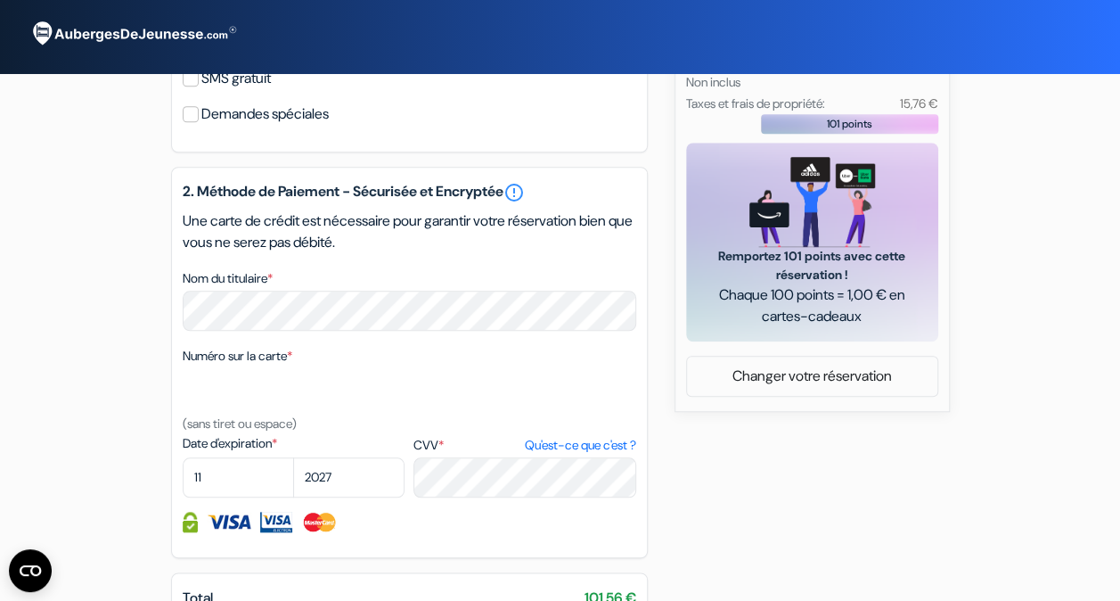
scroll to position [711, 0]
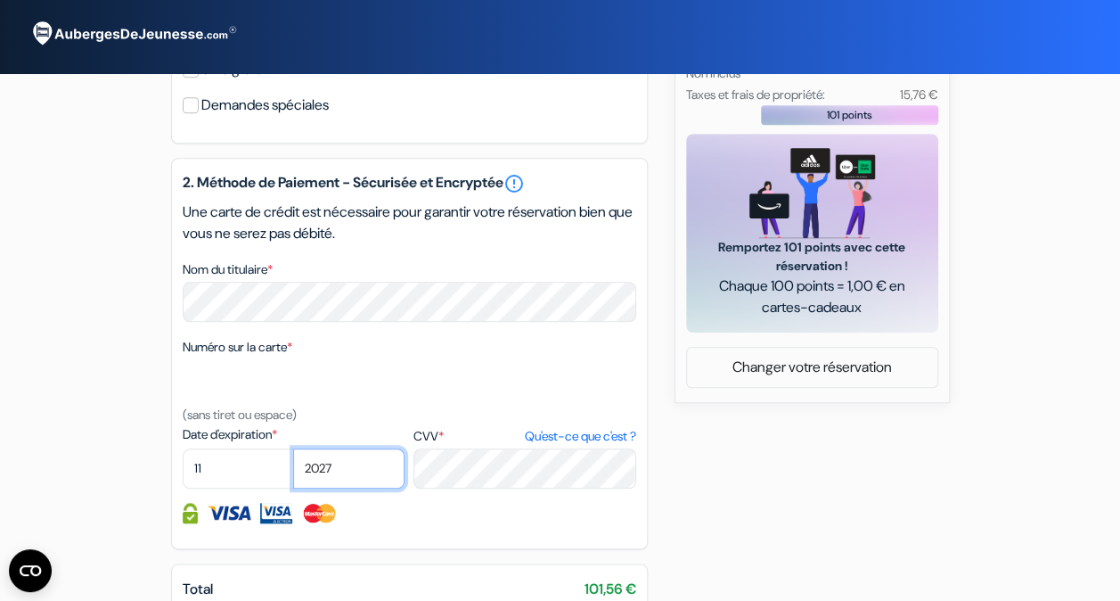
click at [327, 488] on select "2025 2026 2027 2028 2029 2030 2031 2032 2033 2034 2035 2036 2037 2038 2039 2040…" at bounding box center [348, 468] width 111 height 40
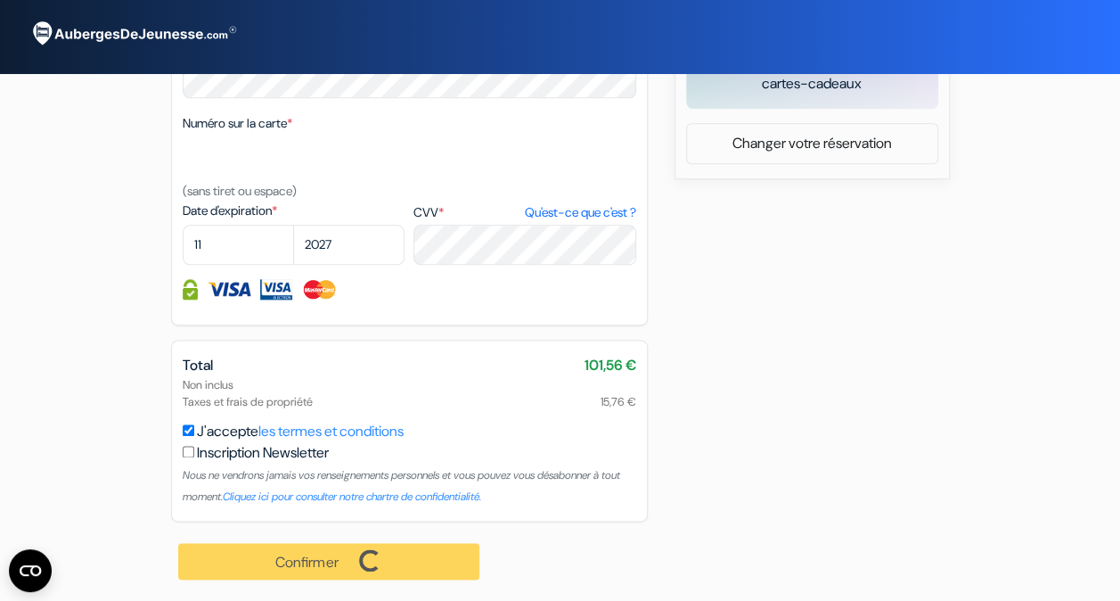
click at [401, 380] on div "Non inclus Taxes et frais de propriété 15,76 €" at bounding box center [410, 393] width 454 height 34
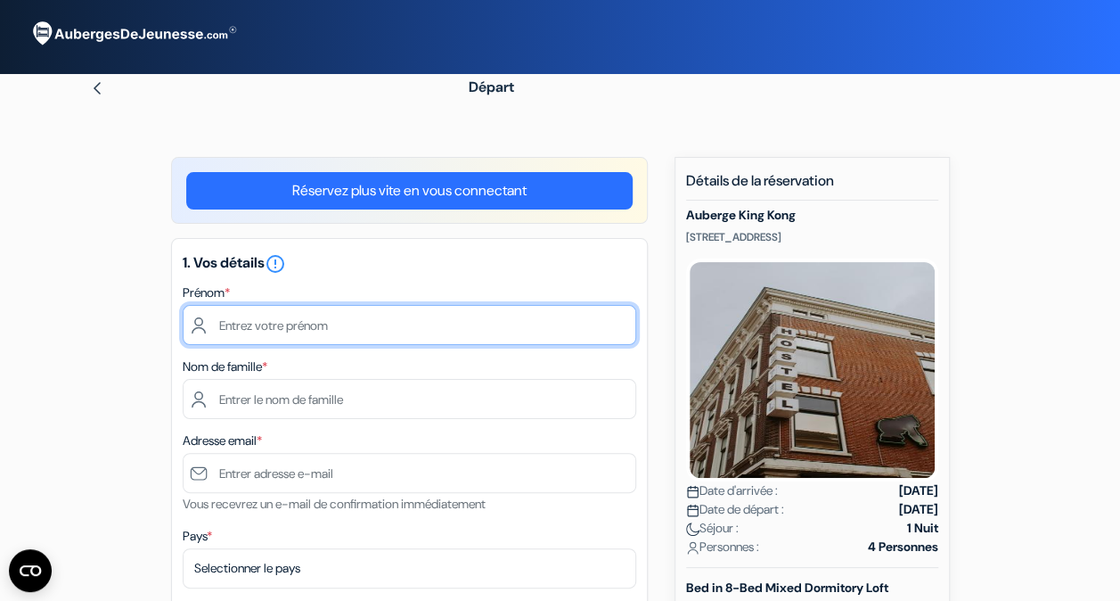
click at [286, 327] on input "text" at bounding box center [410, 325] width 454 height 40
type input "[PERSON_NAME]"
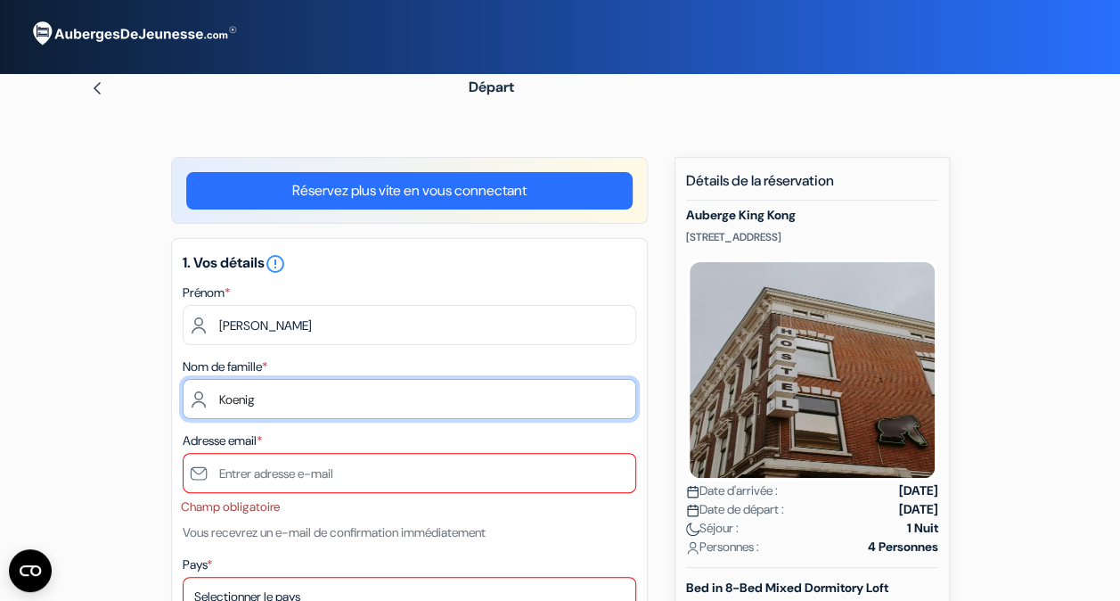
type input "Koenig"
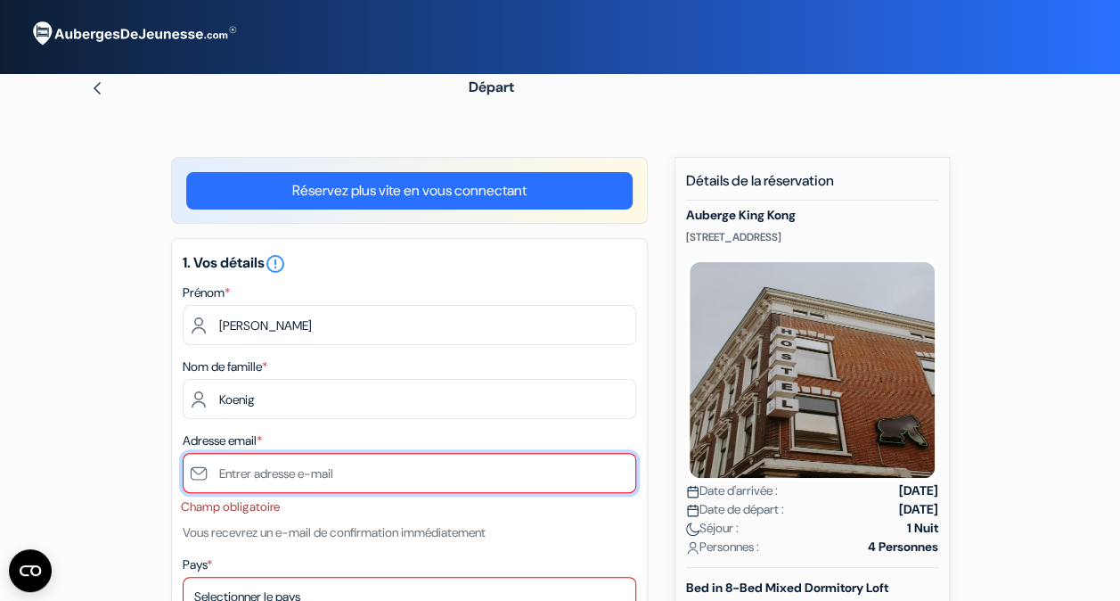
click at [371, 467] on input "text" at bounding box center [410, 473] width 454 height 40
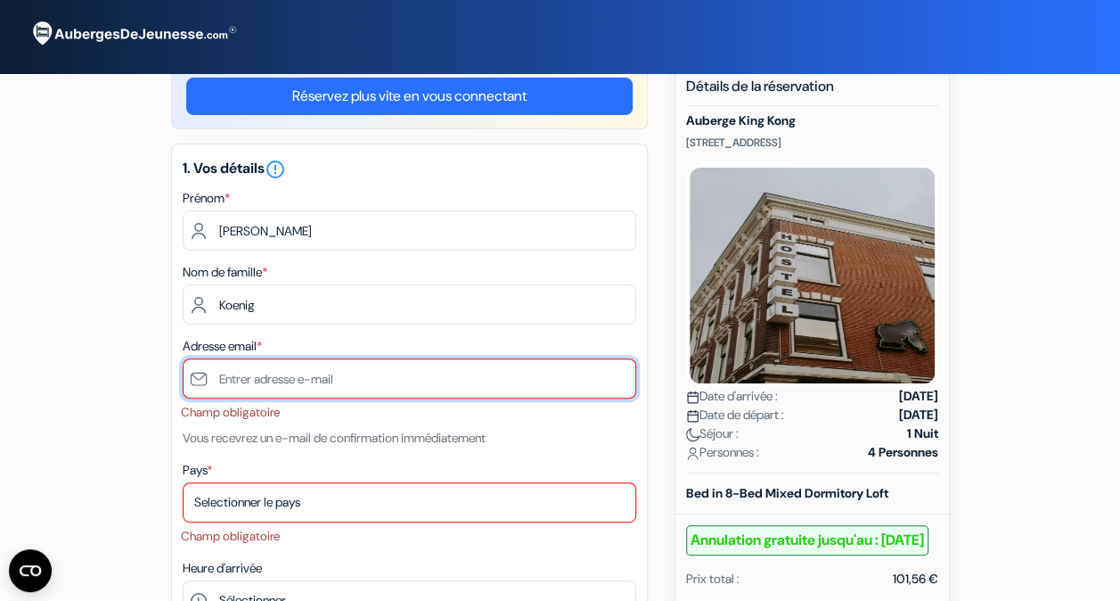
scroll to position [152, 0]
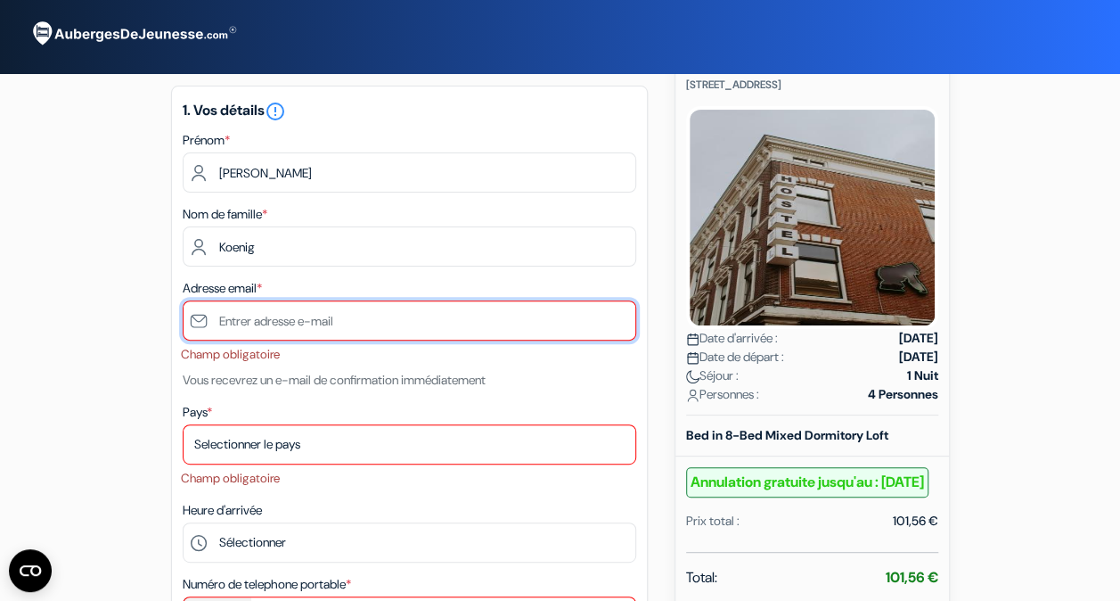
click at [394, 319] on input "text" at bounding box center [410, 320] width 454 height 40
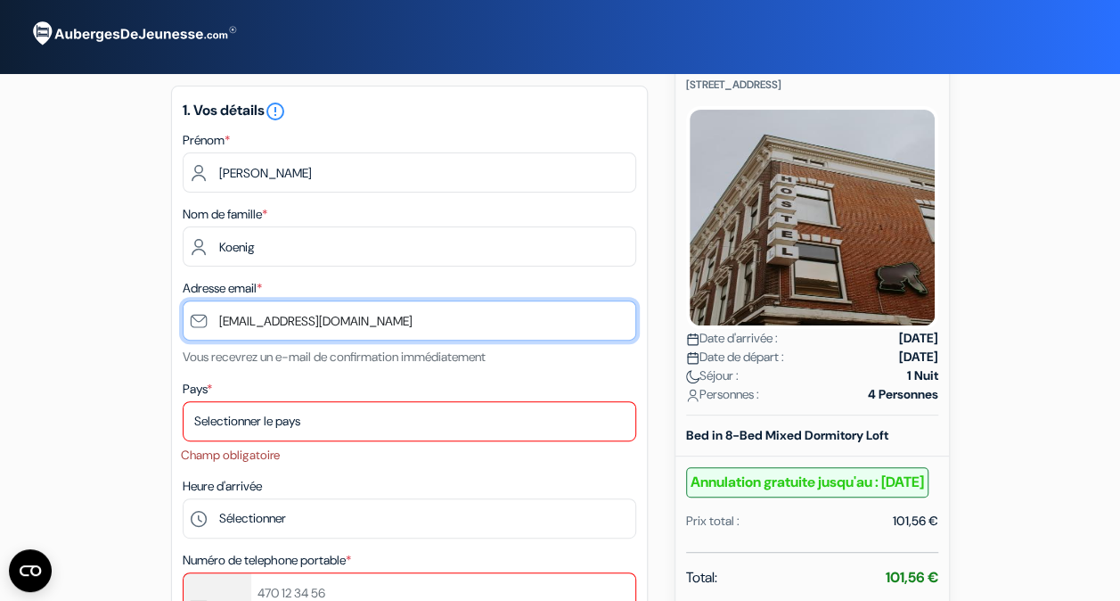
type input "[EMAIL_ADDRESS][DOMAIN_NAME]"
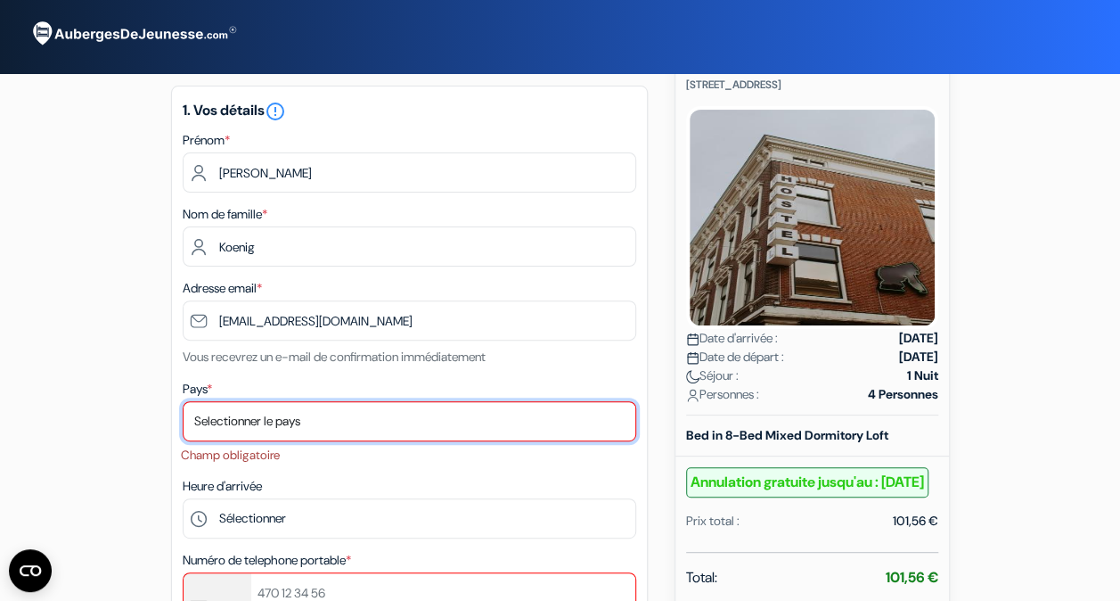
click at [331, 421] on select "Selectionner le pays Abkhazie [GEOGRAPHIC_DATA] [GEOGRAPHIC_DATA] [GEOGRAPHIC_D…" at bounding box center [410, 421] width 454 height 40
select select "fr"
click at [183, 403] on select "Selectionner le pays Abkhazie [GEOGRAPHIC_DATA] [GEOGRAPHIC_DATA] [GEOGRAPHIC_D…" at bounding box center [410, 421] width 454 height 40
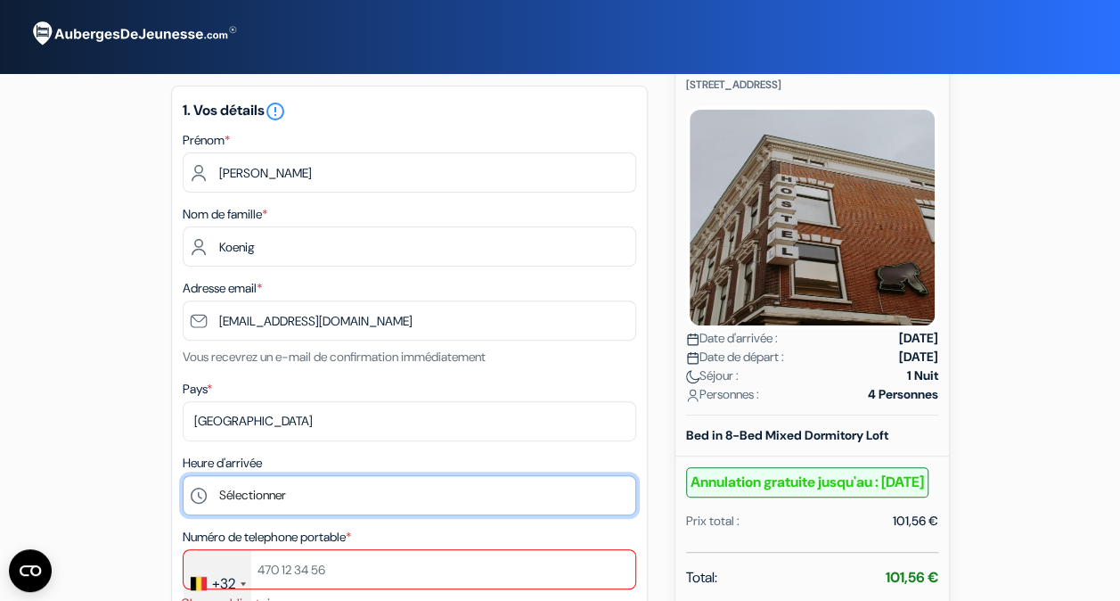
click at [272, 500] on select "Sélectionner 15:00 16:00 17:00 18:00 19:00 20:00 21:00 22:00 23:00" at bounding box center [410, 495] width 454 height 40
select select "20"
click at [183, 477] on select "Sélectionner 15:00 16:00 17:00 18:00 19:00 20:00 21:00 22:00 23:00" at bounding box center [410, 495] width 454 height 40
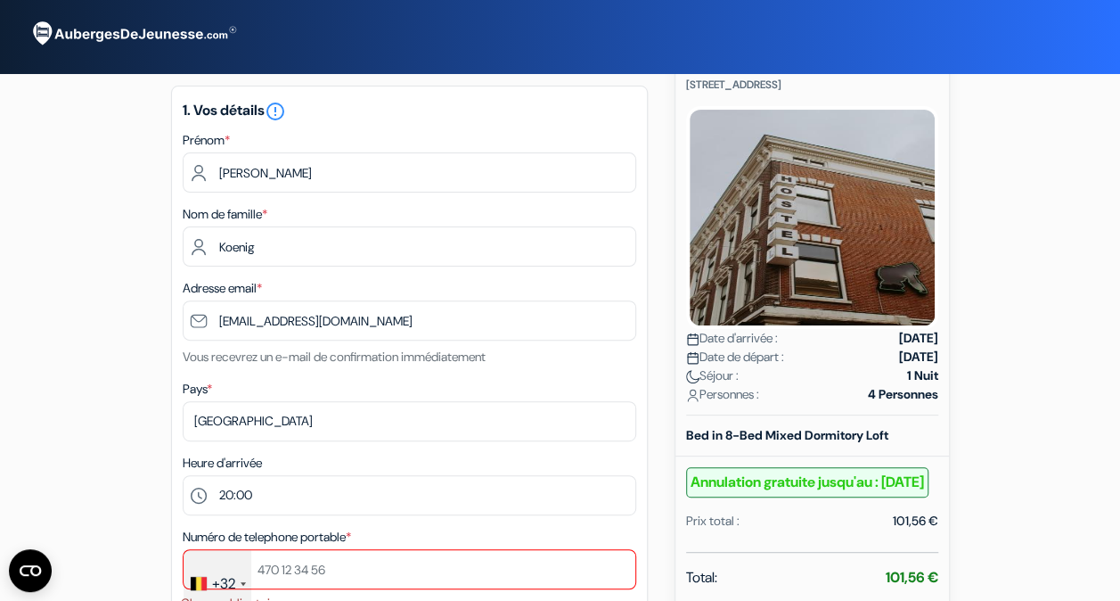
click at [233, 574] on div "+32" at bounding box center [218, 583] width 68 height 67
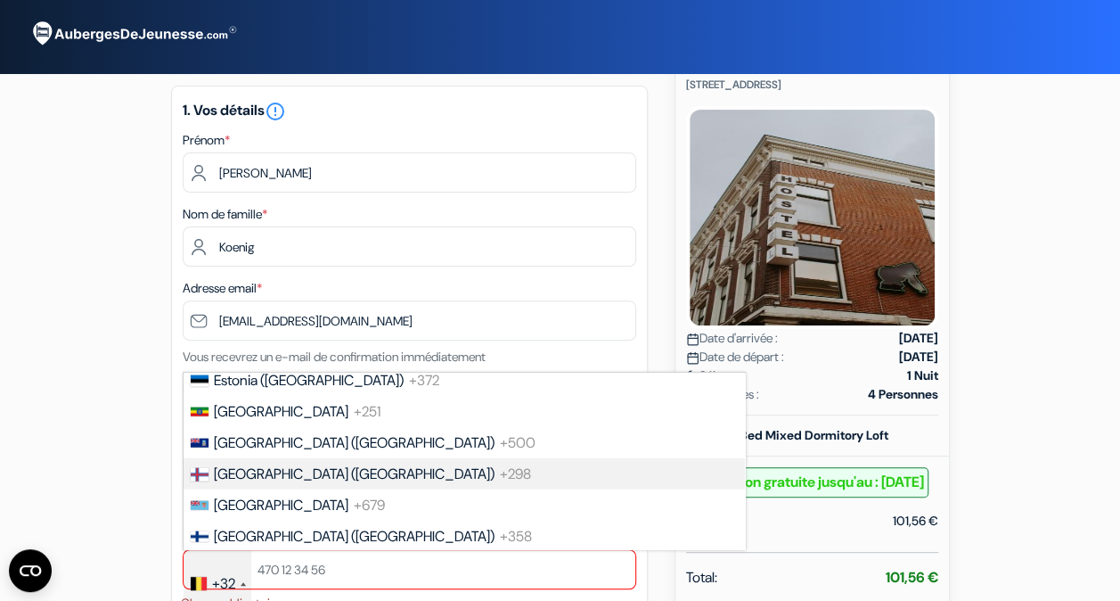
scroll to position [2422, 0]
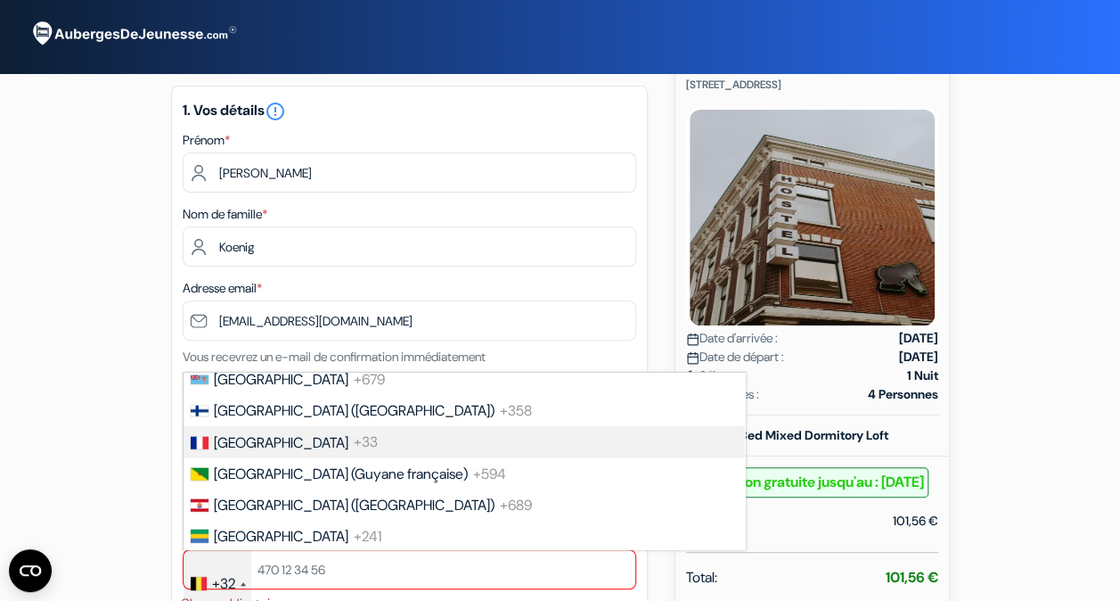
click at [251, 452] on span "[GEOGRAPHIC_DATA]" at bounding box center [281, 442] width 135 height 19
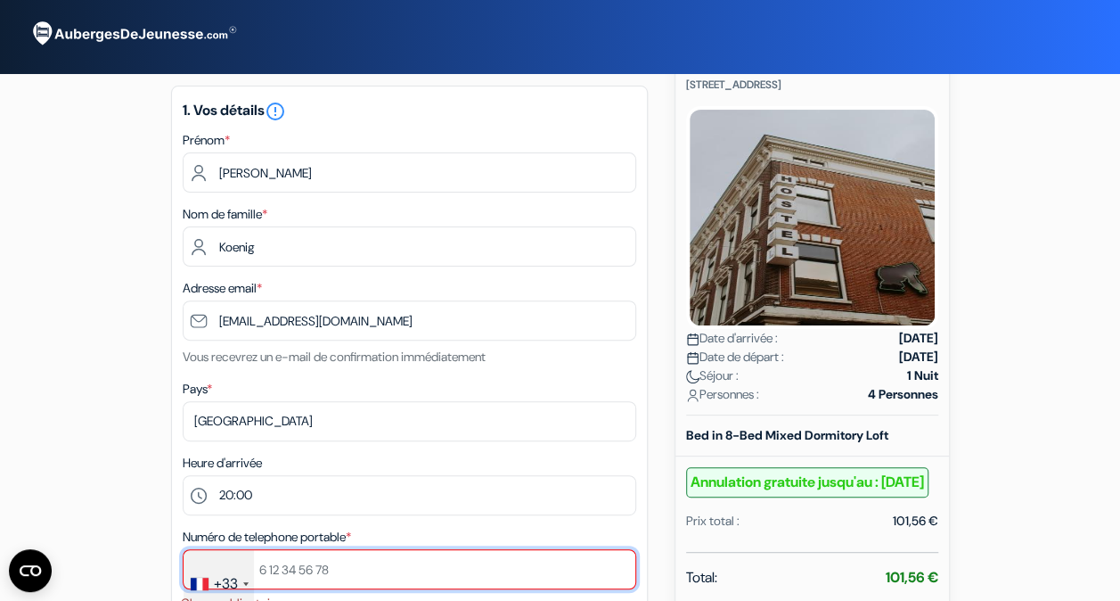
type input "è"
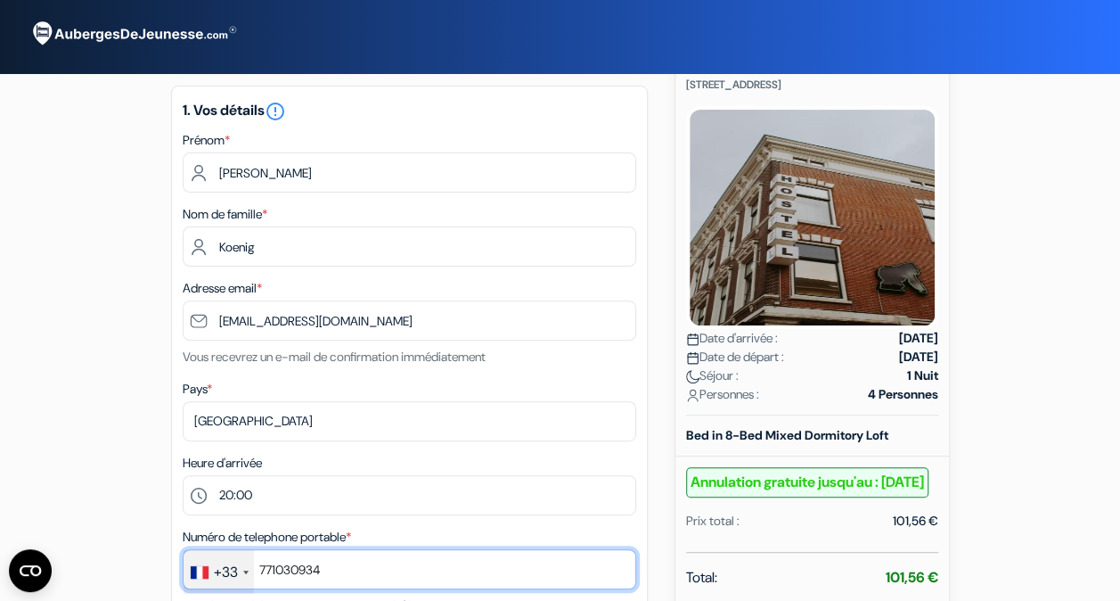
type input "771030934"
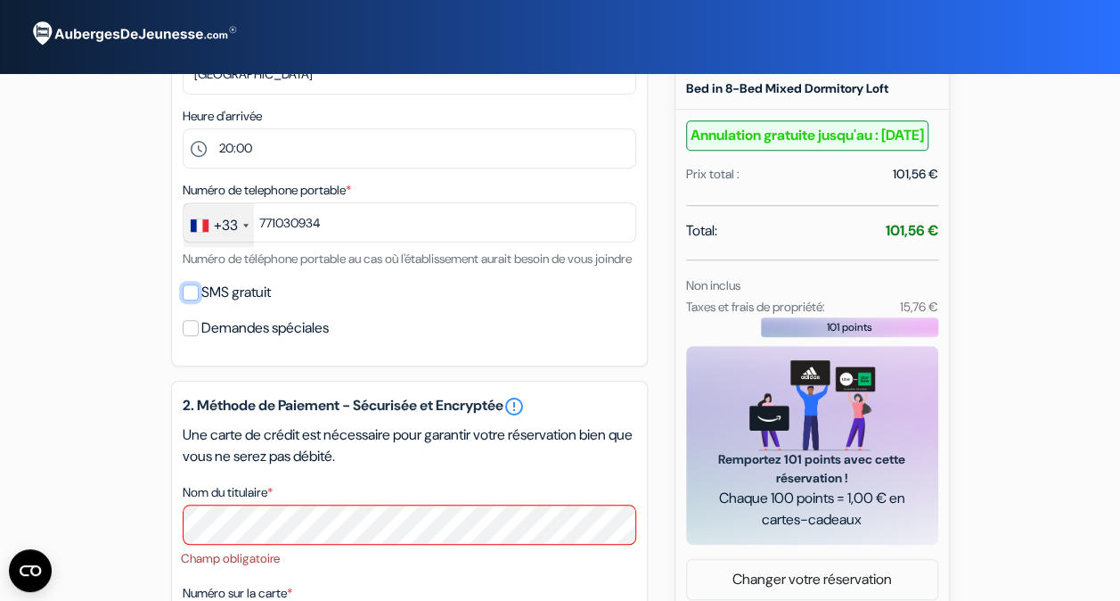
scroll to position [515, 0]
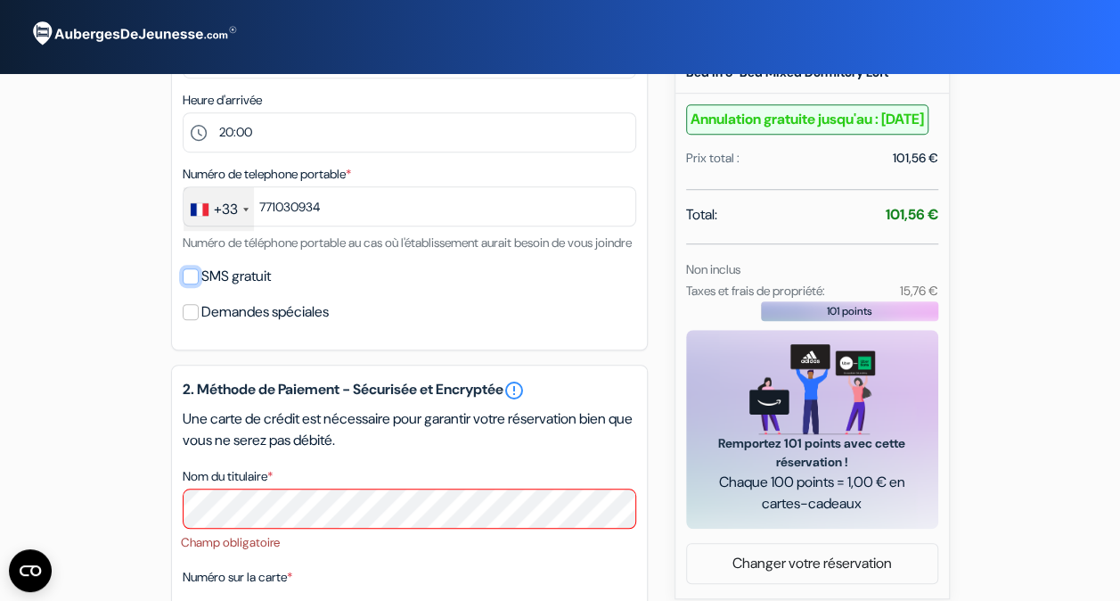
click at [188, 284] on input "SMS gratuit" at bounding box center [191, 276] width 16 height 16
checkbox input "true"
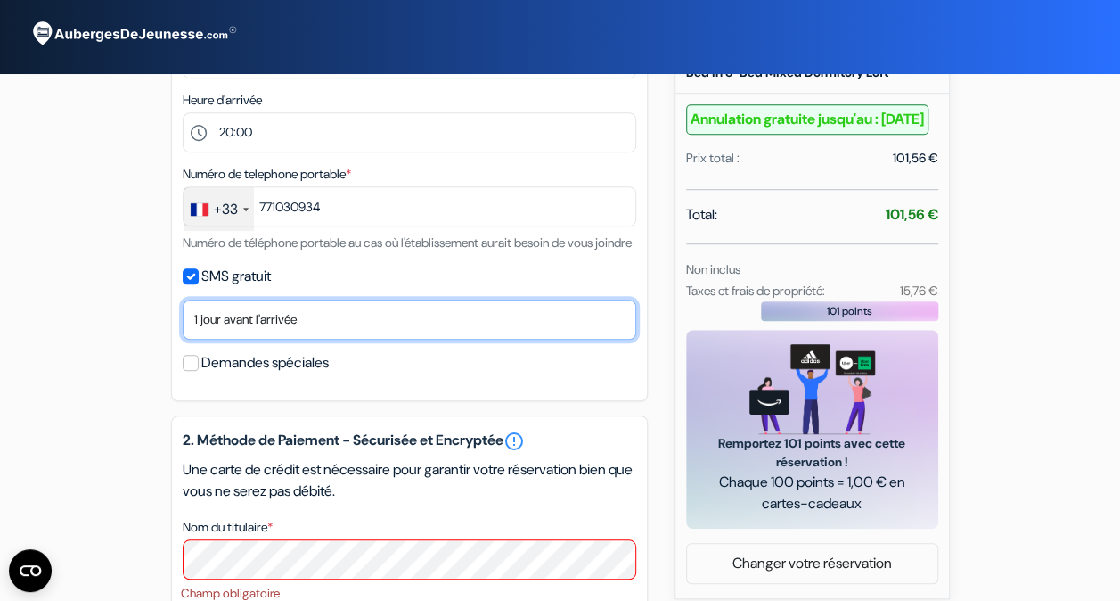
drag, startPoint x: 225, startPoint y: 338, endPoint x: 371, endPoint y: 327, distance: 146.5
click at [225, 338] on select "Non merci Maintenant Le jour de votre arrivée 1 jour avant l'arrivée 2 jours av…" at bounding box center [410, 319] width 454 height 40
select select "0"
click at [183, 323] on select "Non merci Maintenant Le jour de votre arrivée 1 jour avant l'arrivée 2 jours av…" at bounding box center [410, 319] width 454 height 40
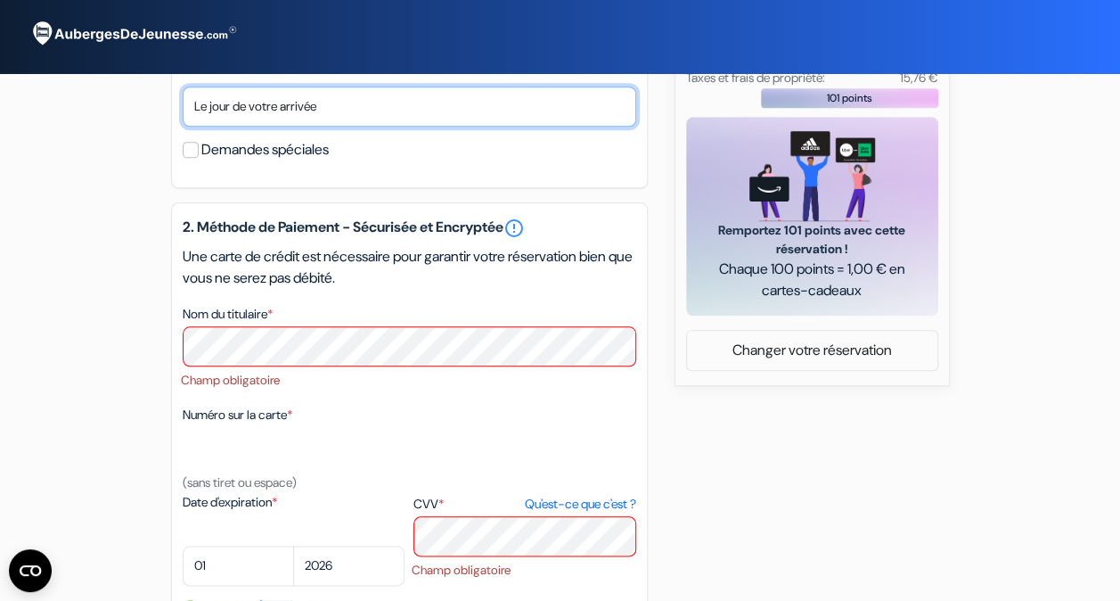
scroll to position [804, 0]
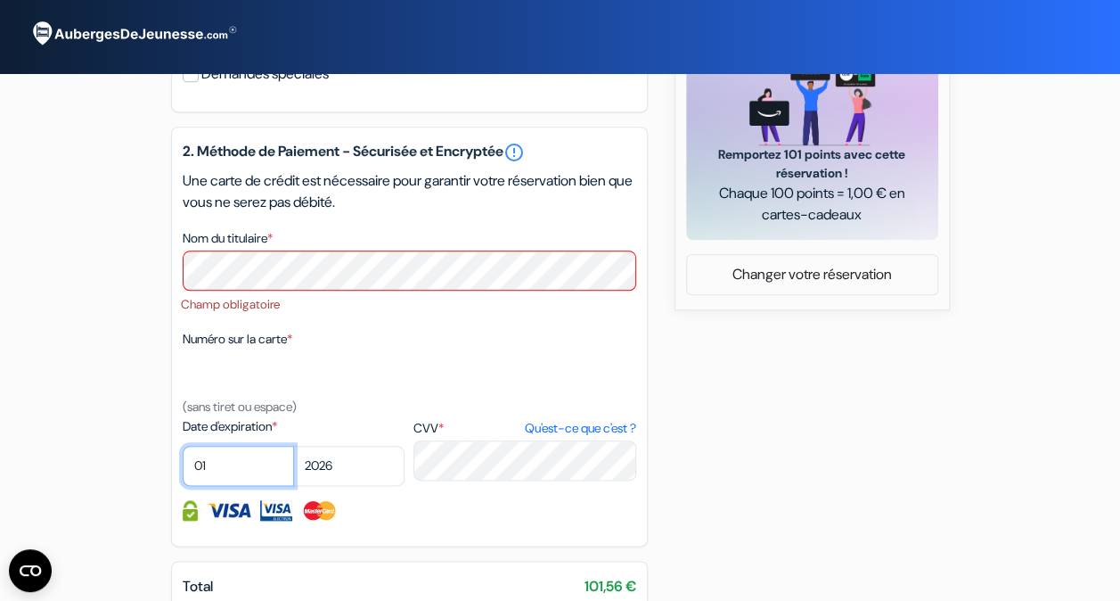
click at [226, 478] on select "01 02 03 04 05 06 07 08 09 10 11 12" at bounding box center [238, 466] width 111 height 40
select select "11"
click at [183, 470] on select "01 02 03 04 05 06 07 08 09 10 11 12" at bounding box center [238, 466] width 111 height 40
click at [344, 486] on select "2025 2026 2027 2028 2029 2030 2031 2032 2033 2034 2035 2036 2037 2038 2039 2040…" at bounding box center [348, 466] width 111 height 40
select select "2027"
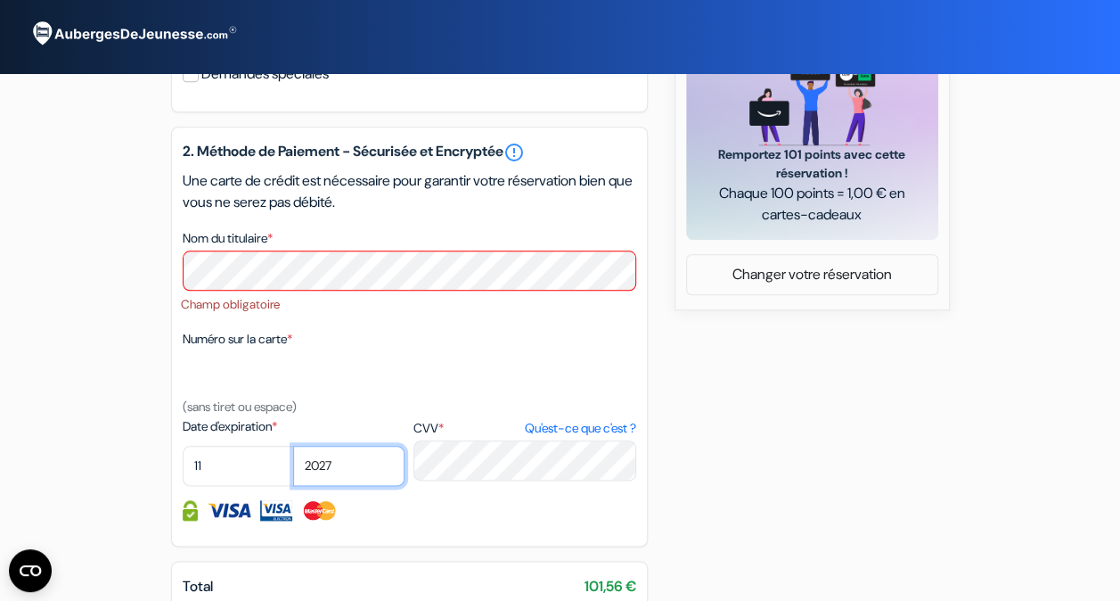
click at [293, 470] on select "2025 2026 2027 2028 2029 2030 2031 2032 2033 2034 2035 2036 2037 2038 2039 2040…" at bounding box center [348, 466] width 111 height 40
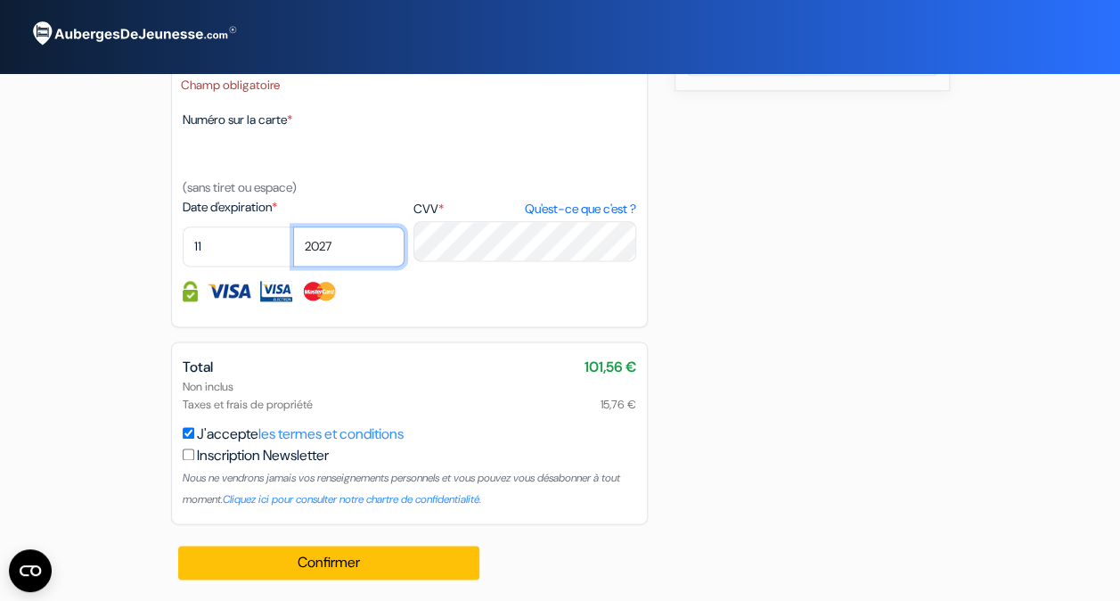
scroll to position [1047, 0]
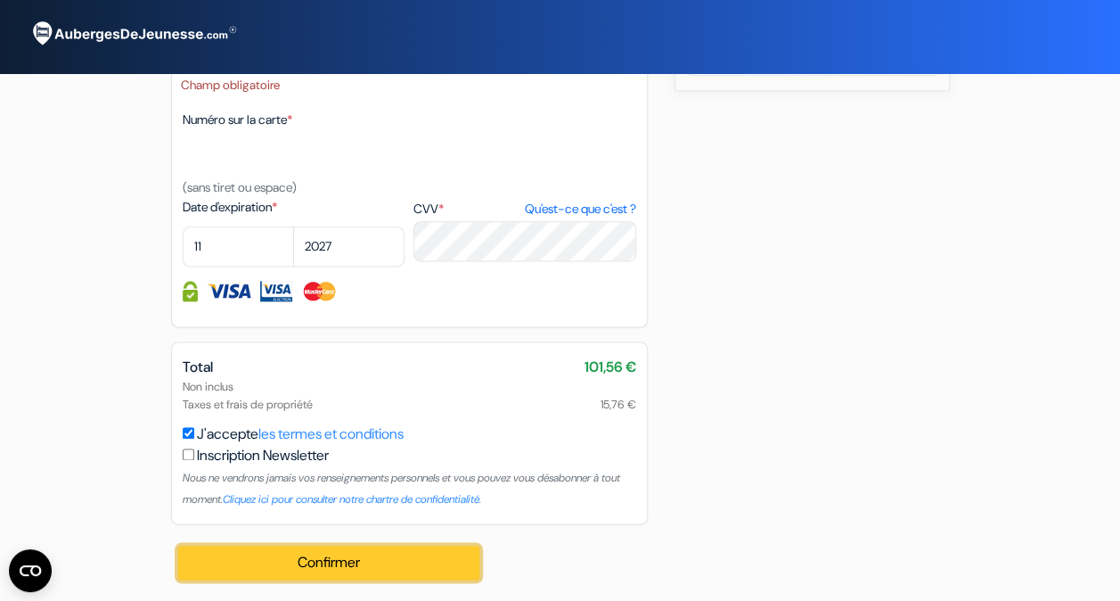
click at [361, 557] on button "Confirmer Loading..." at bounding box center [329, 562] width 302 height 34
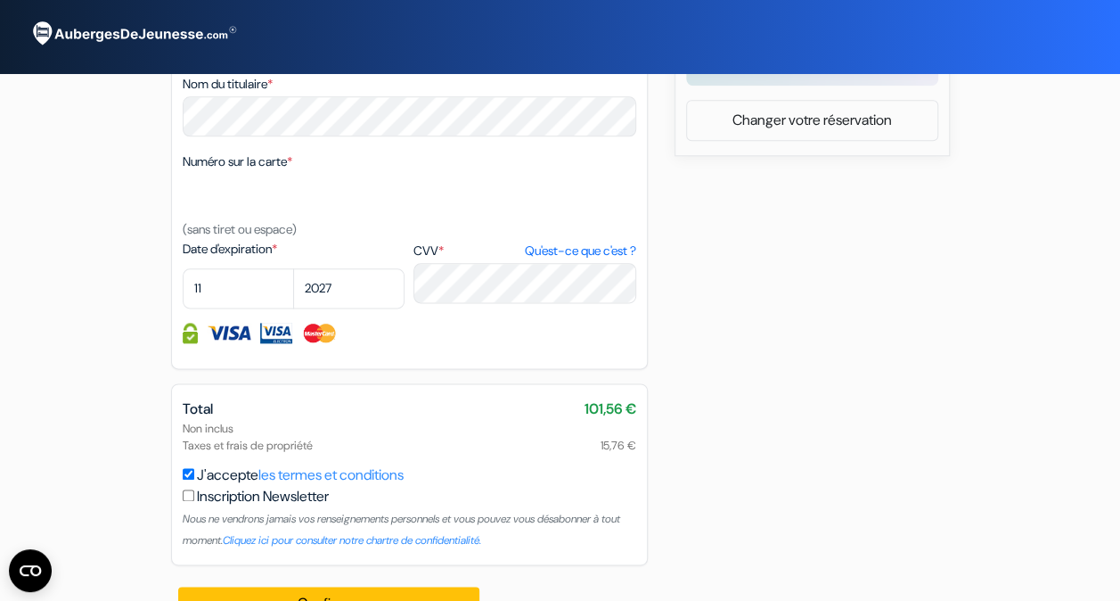
scroll to position [1023, 0]
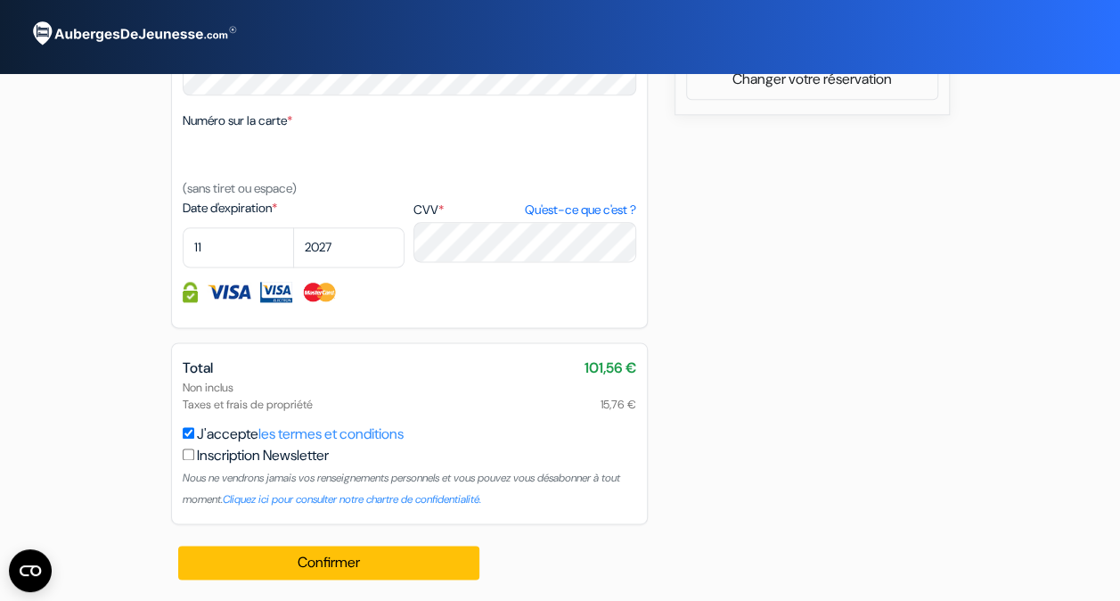
click at [187, 456] on input "checkbox" at bounding box center [189, 454] width 12 height 12
checkbox input "true"
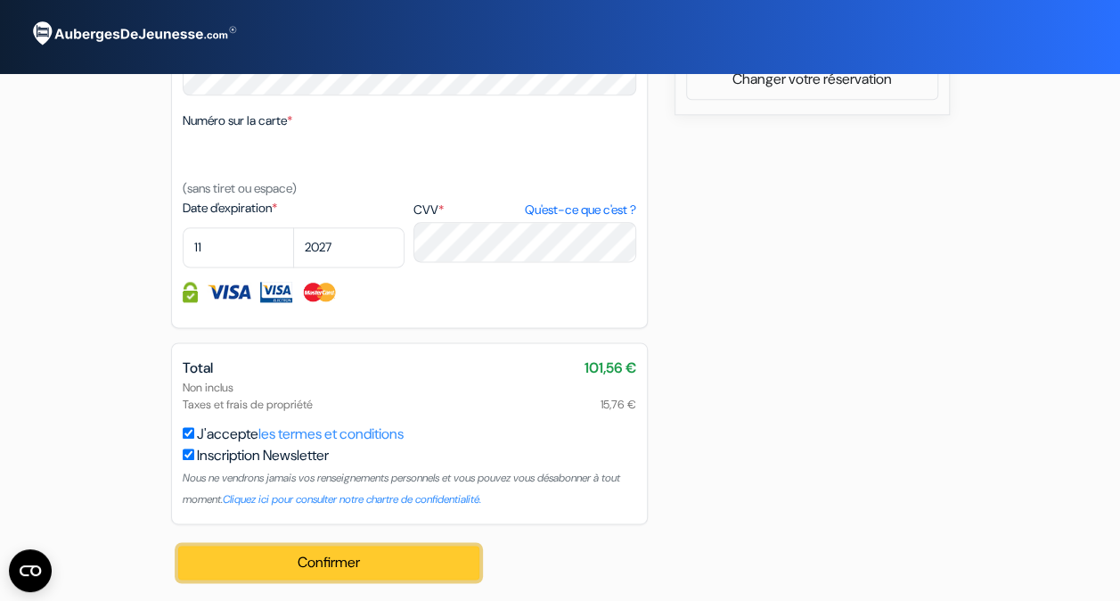
click at [351, 574] on button "Confirmer Loading..." at bounding box center [329, 562] width 302 height 34
